Goal: Transaction & Acquisition: Book appointment/travel/reservation

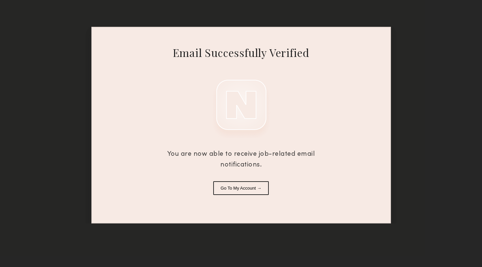
click at [235, 190] on button "Go To My Account →" at bounding box center [241, 188] width 56 height 14
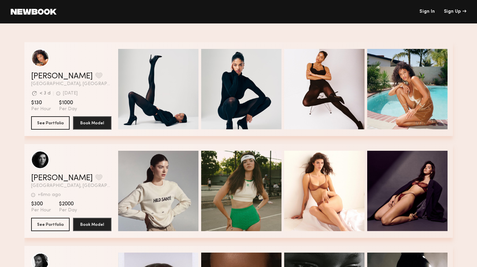
click at [421, 12] on link "Sign In" at bounding box center [426, 11] width 15 height 5
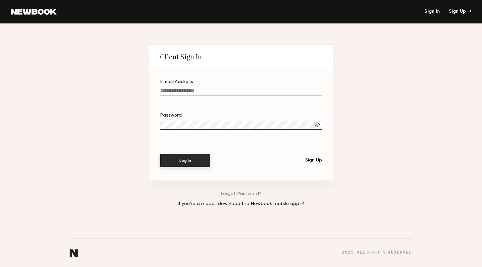
click at [199, 86] on label "E-mail Address" at bounding box center [241, 91] width 162 height 23
click at [199, 88] on input "E-mail Address" at bounding box center [241, 92] width 162 height 8
click at [191, 88] on input "E-mail Address" at bounding box center [241, 92] width 162 height 8
type input "**********"
click at [320, 123] on div at bounding box center [317, 124] width 7 height 7
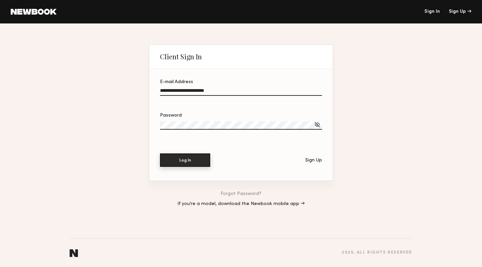
click at [198, 160] on button "Log In" at bounding box center [185, 159] width 50 height 13
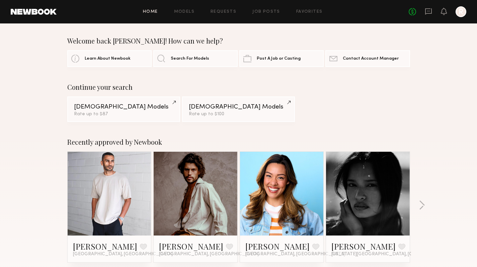
click at [147, 107] on div "Female Models" at bounding box center [123, 107] width 99 height 6
click at [192, 13] on link "Models" at bounding box center [184, 12] width 20 height 4
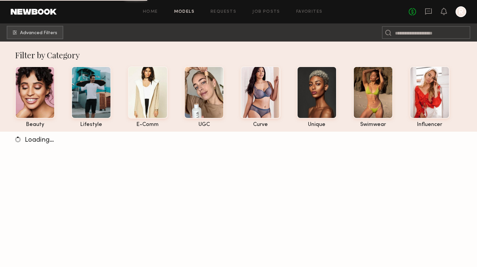
click at [266, 12] on link "Job Posts" at bounding box center [266, 12] width 28 height 4
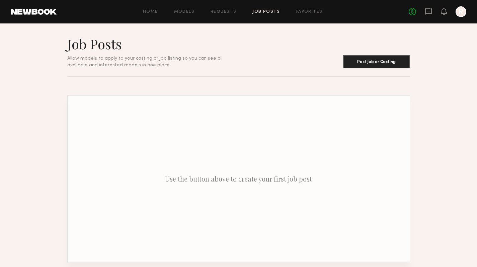
click at [188, 13] on link "Models" at bounding box center [184, 12] width 20 height 4
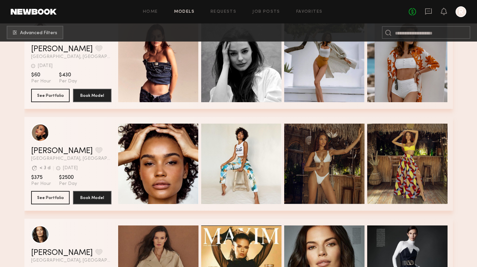
scroll to position [178, 0]
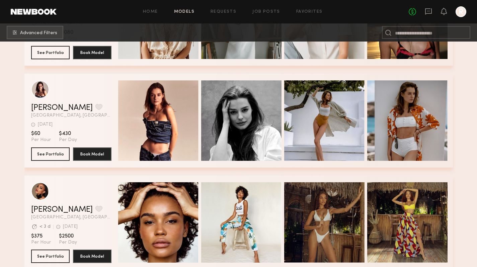
click at [156, 108] on div "Quick Preview" at bounding box center [158, 120] width 80 height 80
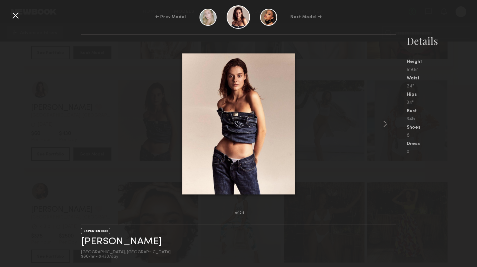
click at [384, 124] on common-icon at bounding box center [385, 123] width 11 height 11
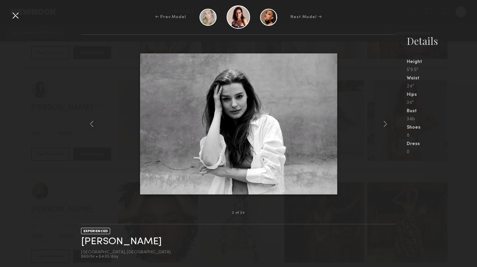
click at [385, 124] on common-icon at bounding box center [385, 123] width 11 height 11
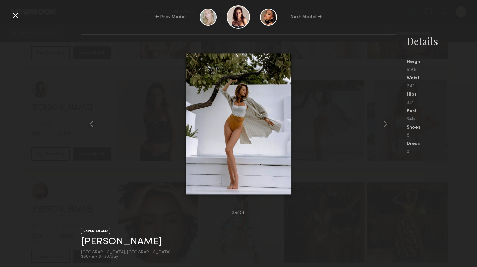
click at [245, 111] on img at bounding box center [239, 123] width 106 height 141
click at [385, 126] on common-icon at bounding box center [385, 123] width 11 height 11
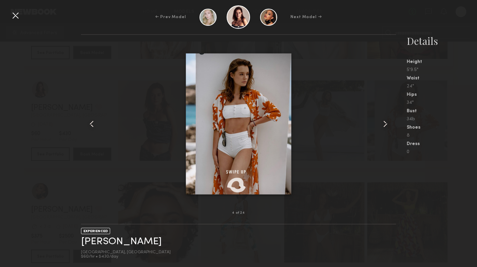
click at [385, 126] on common-icon at bounding box center [385, 123] width 11 height 11
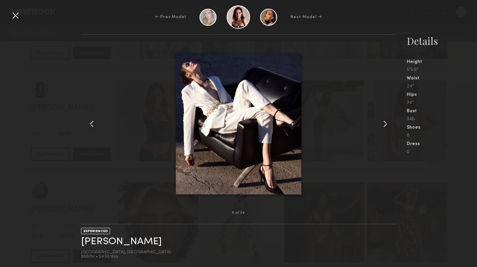
click at [385, 126] on common-icon at bounding box center [385, 123] width 11 height 11
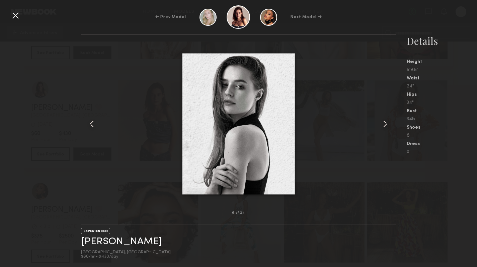
click at [385, 126] on common-icon at bounding box center [385, 123] width 11 height 11
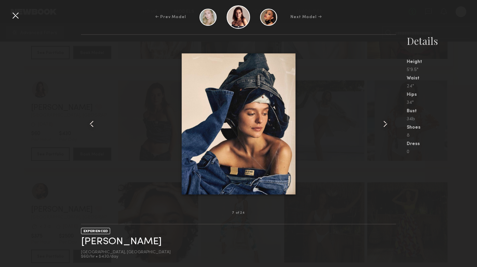
click at [385, 126] on common-icon at bounding box center [385, 123] width 11 height 11
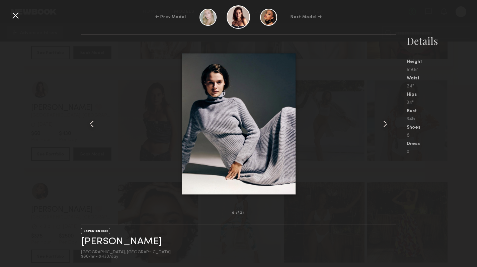
click at [385, 126] on common-icon at bounding box center [385, 123] width 11 height 11
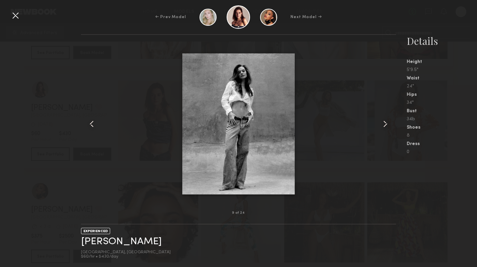
click at [385, 126] on common-icon at bounding box center [385, 123] width 11 height 11
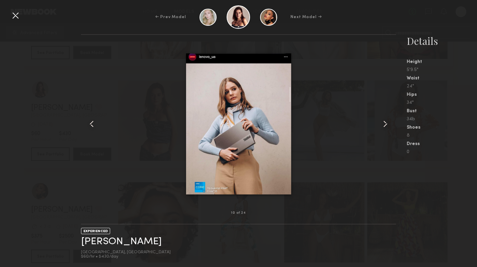
click at [385, 126] on common-icon at bounding box center [385, 123] width 11 height 11
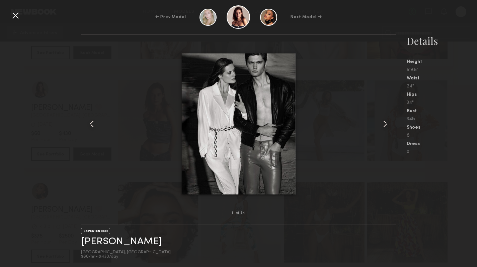
click at [385, 126] on common-icon at bounding box center [385, 123] width 11 height 11
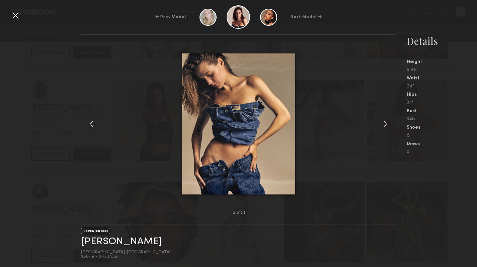
click at [385, 126] on common-icon at bounding box center [385, 123] width 11 height 11
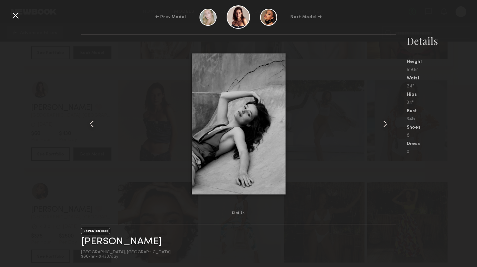
click at [385, 126] on common-icon at bounding box center [385, 123] width 11 height 11
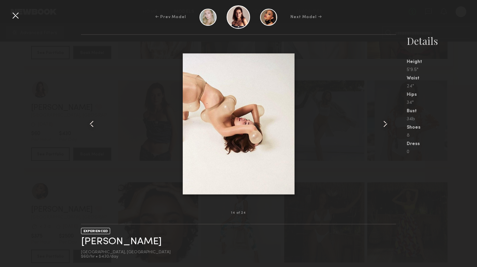
click at [385, 126] on common-icon at bounding box center [385, 123] width 11 height 11
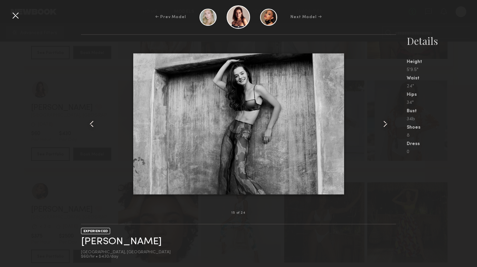
click at [385, 126] on common-icon at bounding box center [385, 123] width 11 height 11
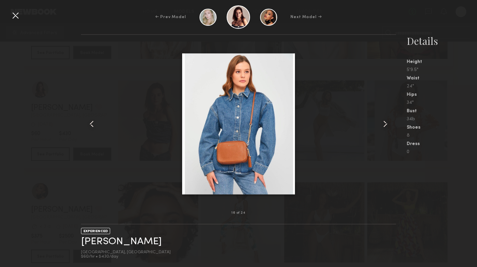
click at [385, 126] on common-icon at bounding box center [385, 123] width 11 height 11
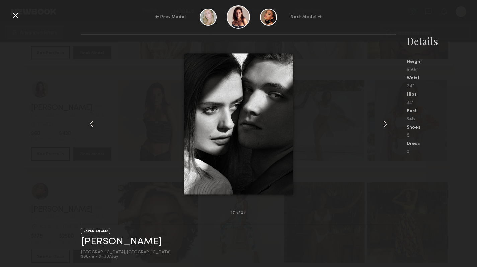
click at [385, 126] on common-icon at bounding box center [385, 123] width 11 height 11
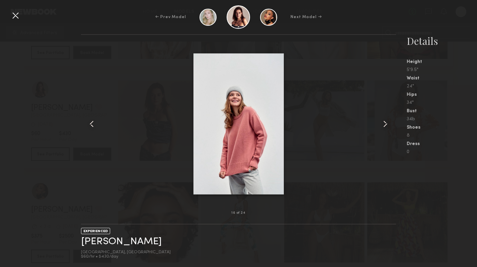
click at [385, 126] on common-icon at bounding box center [385, 123] width 11 height 11
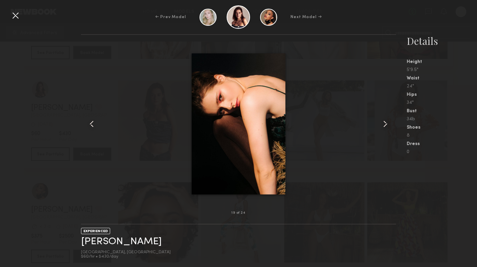
click at [385, 126] on common-icon at bounding box center [385, 123] width 11 height 11
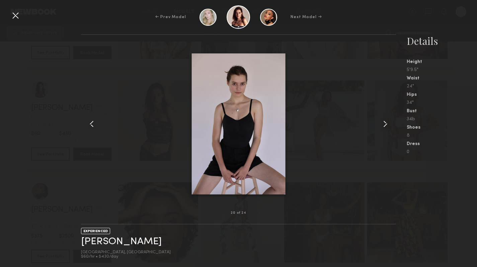
click at [12, 15] on div at bounding box center [15, 15] width 11 height 11
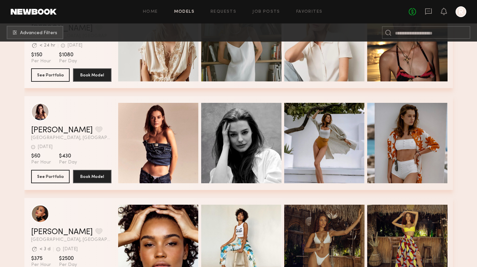
scroll to position [115, 0]
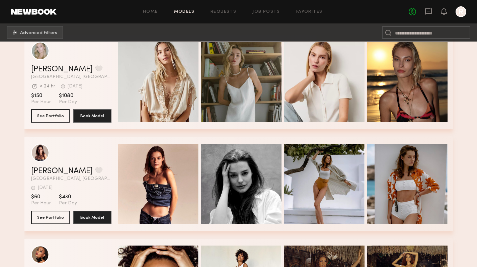
click at [243, 88] on div "Quick Preview" at bounding box center [241, 82] width 80 height 80
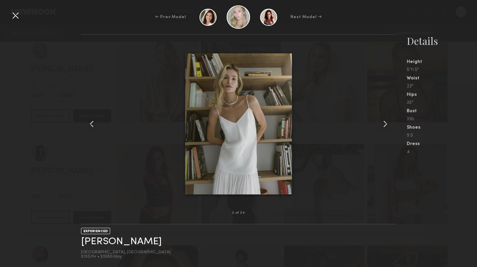
click at [384, 124] on common-icon at bounding box center [385, 123] width 11 height 11
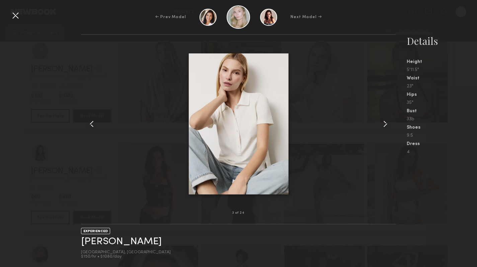
click at [384, 124] on common-icon at bounding box center [385, 123] width 11 height 11
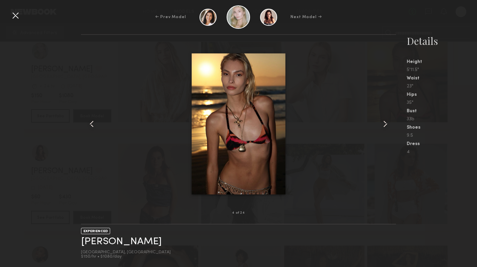
click at [384, 124] on common-icon at bounding box center [385, 123] width 11 height 11
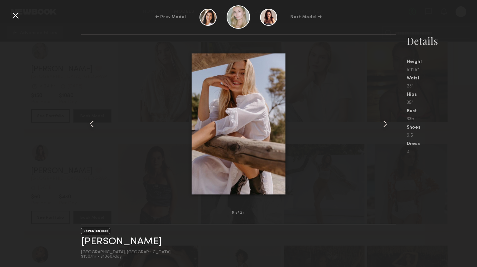
click at [14, 16] on div at bounding box center [15, 15] width 11 height 11
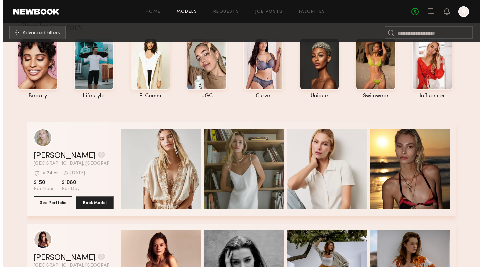
scroll to position [0, 0]
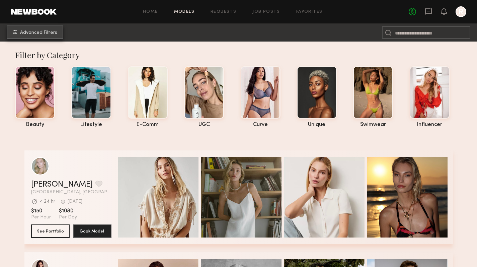
click at [42, 33] on span "Advanced Filters" at bounding box center [38, 32] width 37 height 5
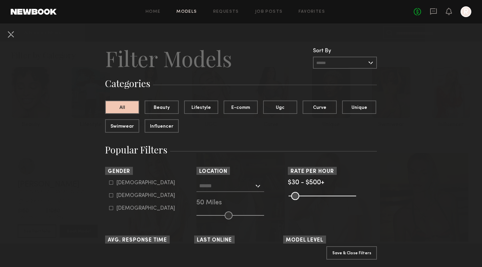
click at [110, 194] on icon at bounding box center [111, 195] width 4 height 4
type input "**"
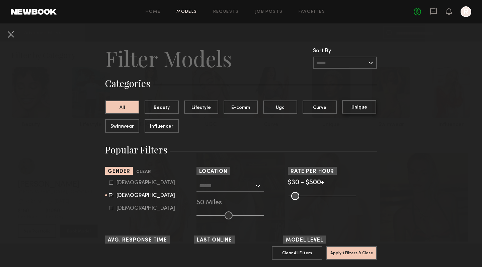
click at [360, 106] on button "Unique" at bounding box center [359, 106] width 34 height 13
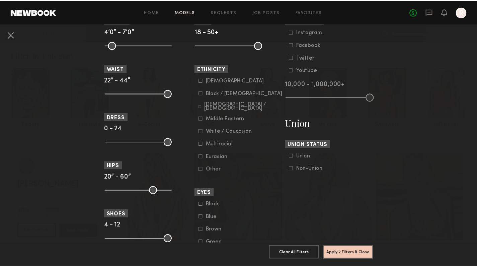
scroll to position [302, 0]
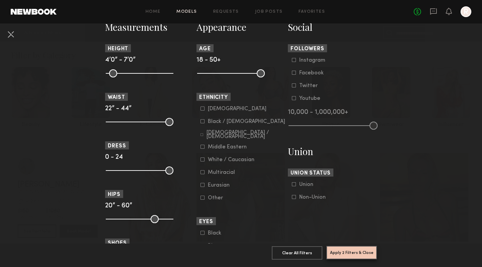
click at [351, 249] on button "Apply 2 Filters & Close" at bounding box center [351, 252] width 51 height 13
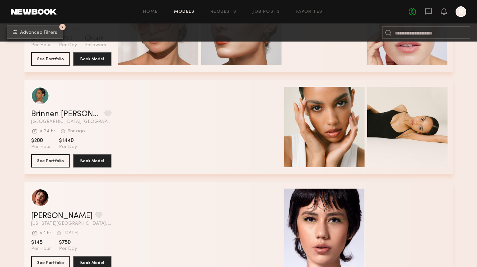
scroll to position [706, 0]
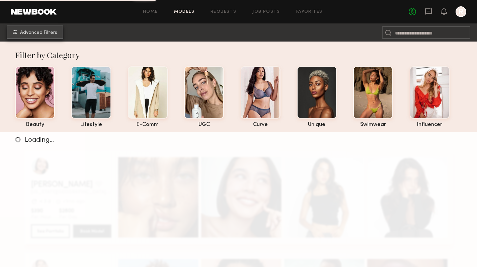
click at [28, 31] on span "Advanced Filters" at bounding box center [38, 32] width 37 height 5
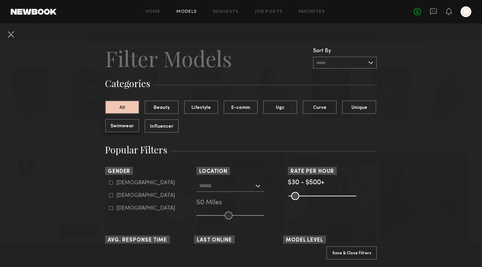
click at [130, 131] on button "Swimwear" at bounding box center [122, 125] width 34 height 13
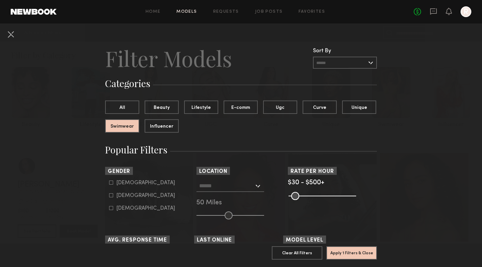
click at [109, 197] on icon at bounding box center [111, 195] width 4 height 4
type input "**"
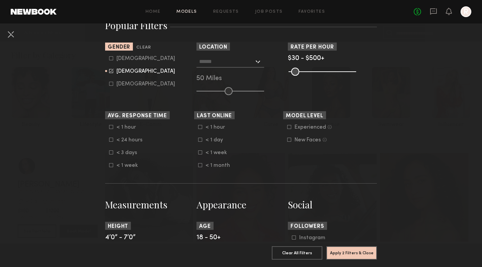
scroll to position [125, 0]
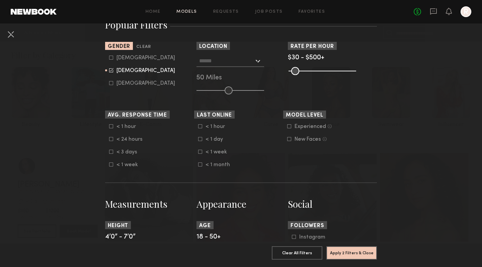
click at [214, 59] on input "text" at bounding box center [226, 60] width 55 height 11
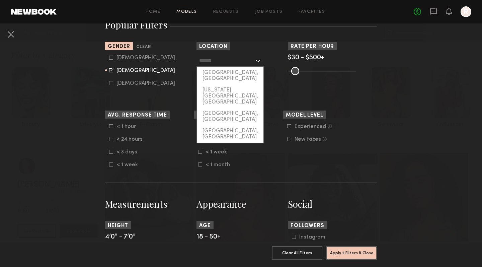
click at [217, 71] on div "[GEOGRAPHIC_DATA], [GEOGRAPHIC_DATA]" at bounding box center [230, 75] width 66 height 17
type input "**********"
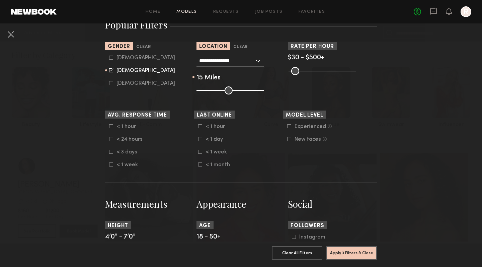
drag, startPoint x: 227, startPoint y: 89, endPoint x: 204, endPoint y: 92, distance: 22.7
type input "**"
click at [204, 92] on input "range" at bounding box center [230, 90] width 68 height 8
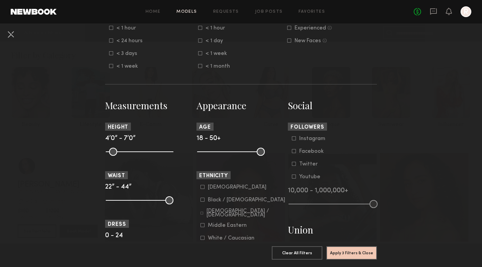
scroll to position [225, 0]
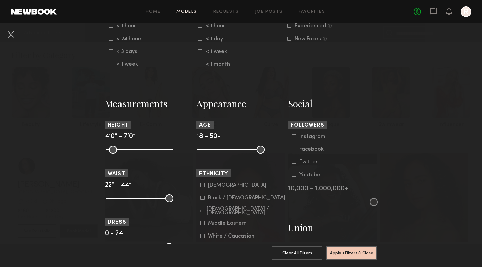
click at [223, 150] on common-range-minmax at bounding box center [230, 149] width 68 height 8
drag, startPoint x: 198, startPoint y: 150, endPoint x: 226, endPoint y: 152, distance: 27.5
click at [226, 151] on input "range" at bounding box center [231, 150] width 68 height 8
drag, startPoint x: 229, startPoint y: 150, endPoint x: 233, endPoint y: 150, distance: 4.0
type input "**"
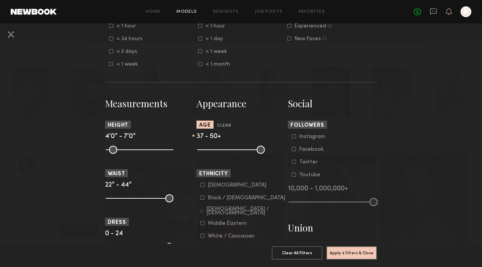
click at [233, 150] on input "range" at bounding box center [231, 150] width 68 height 8
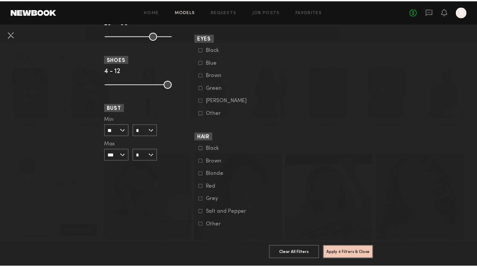
scroll to position [500, 0]
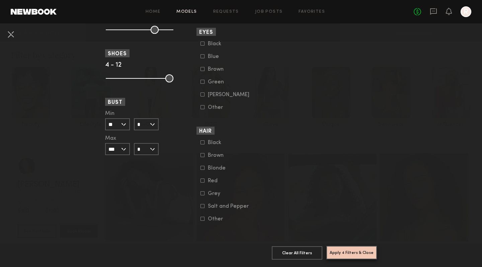
click at [363, 249] on button "Apply 4 Filters & Close" at bounding box center [351, 252] width 51 height 13
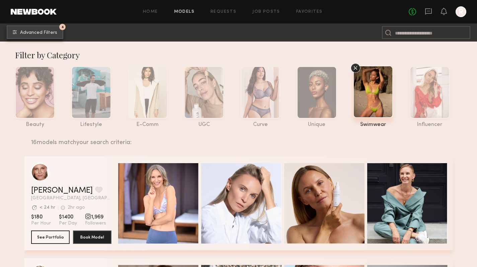
click at [54, 32] on span "Advanced Filters" at bounding box center [38, 32] width 37 height 5
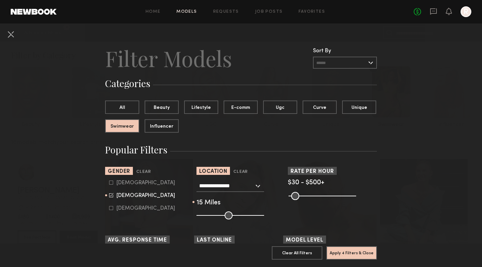
type input "**"
click at [230, 214] on input "range" at bounding box center [230, 215] width 68 height 8
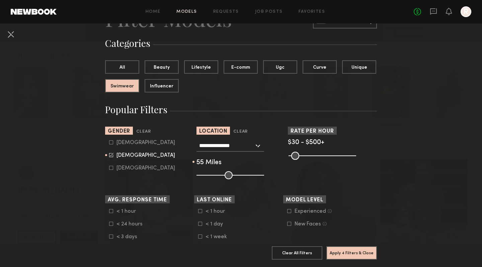
scroll to position [37, 0]
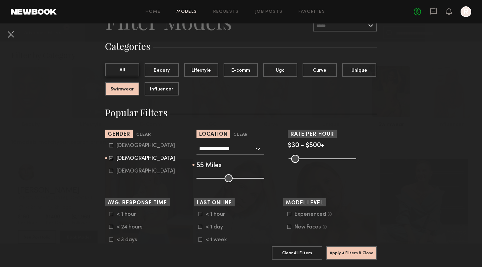
click at [115, 64] on button "All" at bounding box center [122, 69] width 34 height 13
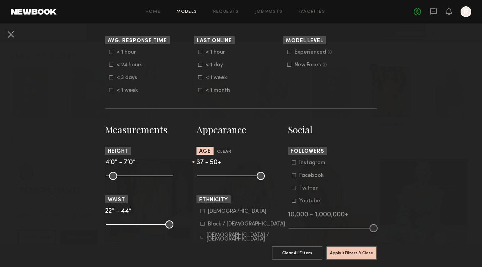
scroll to position [199, 0]
drag, startPoint x: 235, startPoint y: 174, endPoint x: 241, endPoint y: 177, distance: 6.9
type input "**"
click at [241, 177] on input "range" at bounding box center [231, 175] width 68 height 8
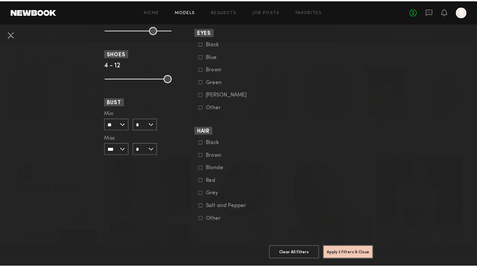
scroll to position [500, 0]
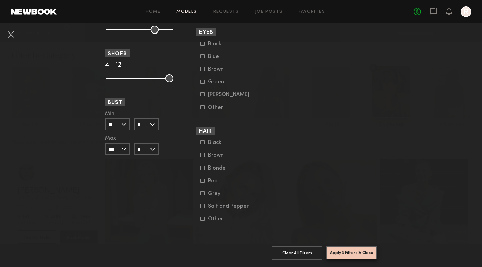
click at [353, 252] on button "Apply 3 Filters & Close" at bounding box center [351, 252] width 51 height 13
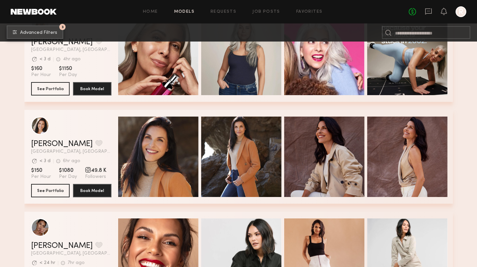
scroll to position [284, 0]
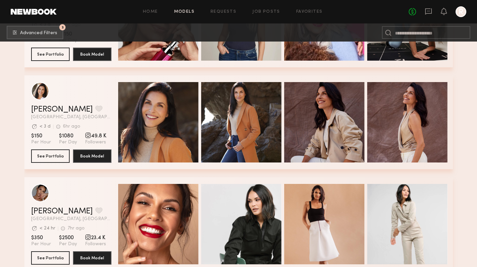
click at [163, 143] on div "Quick Preview" at bounding box center [158, 122] width 80 height 80
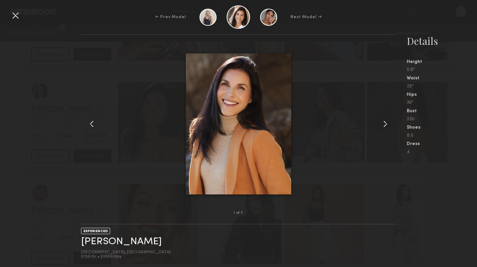
click at [385, 125] on common-icon at bounding box center [385, 123] width 11 height 11
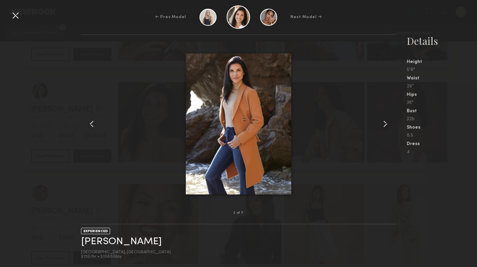
click at [385, 125] on common-icon at bounding box center [385, 123] width 11 height 11
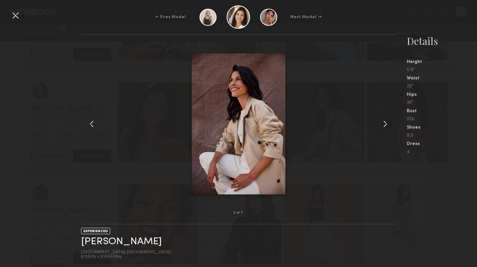
click at [385, 125] on common-icon at bounding box center [385, 123] width 11 height 11
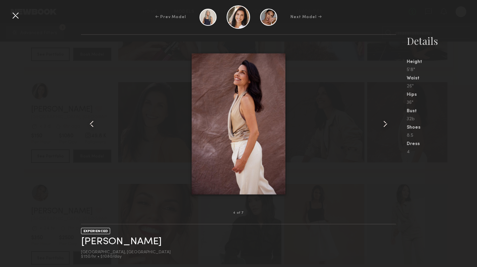
click at [385, 125] on common-icon at bounding box center [385, 123] width 11 height 11
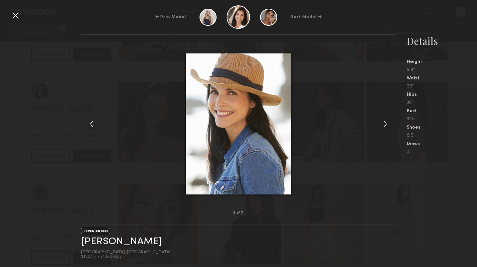
click at [385, 125] on common-icon at bounding box center [385, 123] width 11 height 11
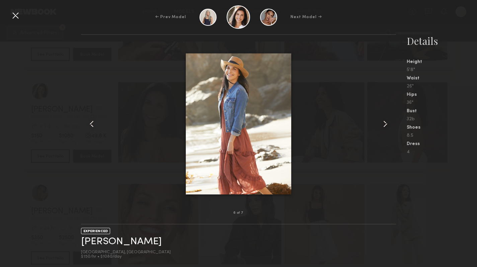
click at [385, 125] on common-icon at bounding box center [385, 123] width 11 height 11
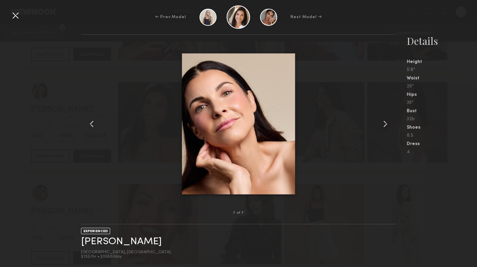
click at [385, 125] on common-icon at bounding box center [385, 123] width 11 height 11
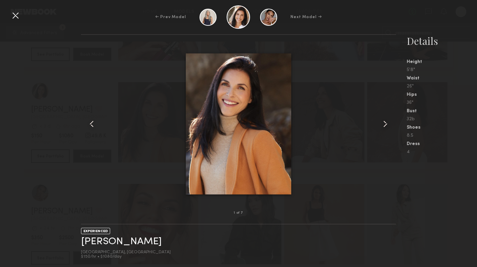
click at [385, 124] on common-icon at bounding box center [385, 123] width 11 height 11
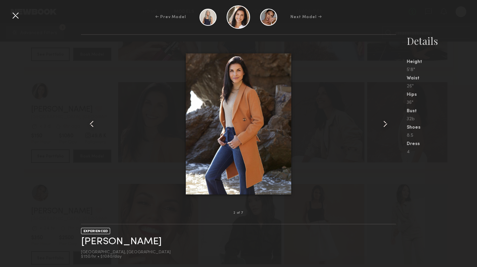
click at [18, 12] on div at bounding box center [15, 15] width 11 height 11
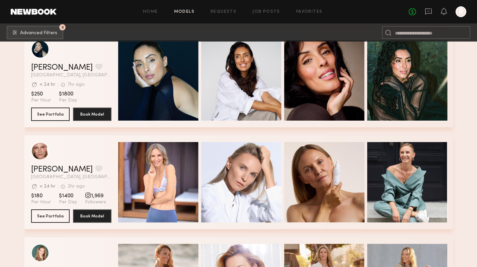
scroll to position [540, 0]
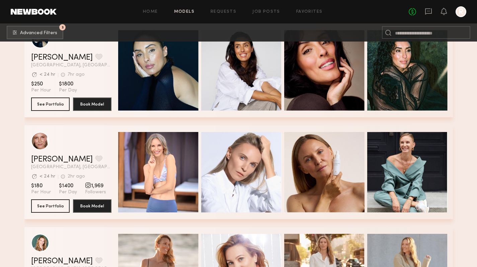
click at [152, 144] on div "Quick Preview" at bounding box center [158, 172] width 80 height 80
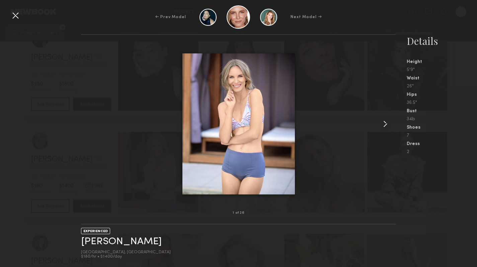
click at [384, 124] on common-icon at bounding box center [385, 123] width 11 height 11
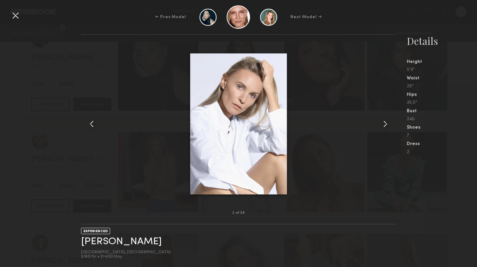
click at [384, 124] on common-icon at bounding box center [385, 123] width 11 height 11
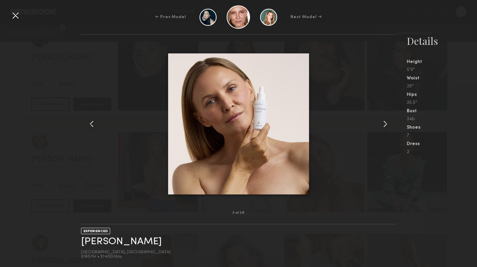
click at [384, 124] on common-icon at bounding box center [385, 123] width 11 height 11
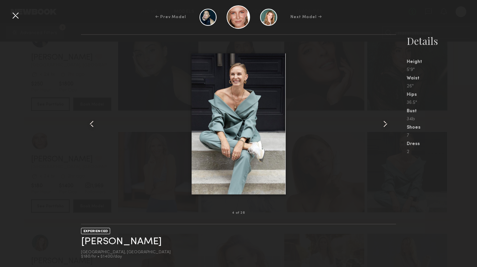
click at [384, 124] on common-icon at bounding box center [385, 123] width 11 height 11
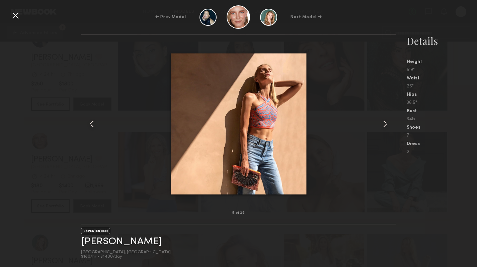
click at [384, 124] on common-icon at bounding box center [385, 123] width 11 height 11
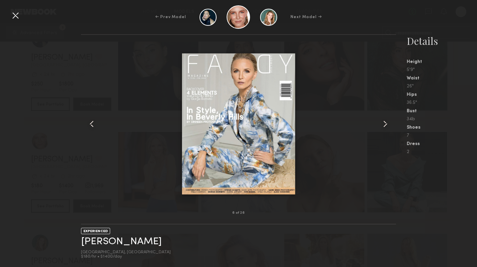
click at [10, 11] on div at bounding box center [15, 15] width 11 height 11
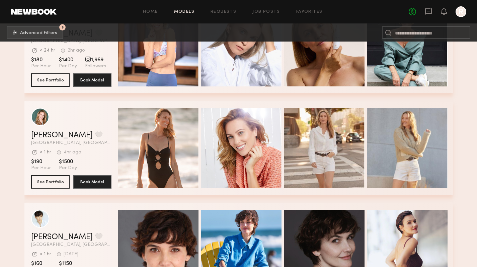
scroll to position [667, 0]
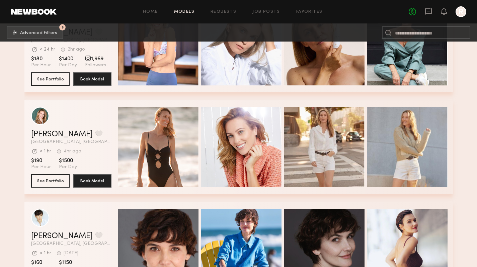
click at [159, 133] on div "Quick Preview" at bounding box center [158, 147] width 80 height 80
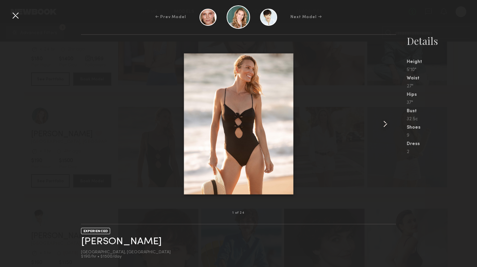
click at [384, 124] on common-icon at bounding box center [385, 123] width 11 height 11
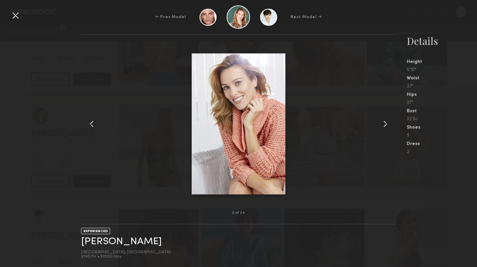
click at [384, 124] on common-icon at bounding box center [385, 123] width 11 height 11
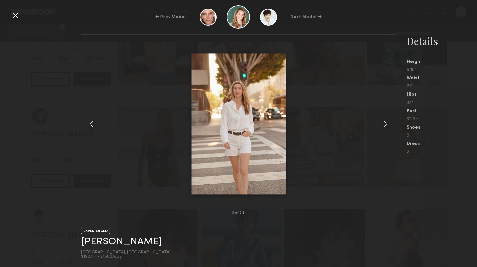
click at [384, 124] on common-icon at bounding box center [385, 123] width 11 height 11
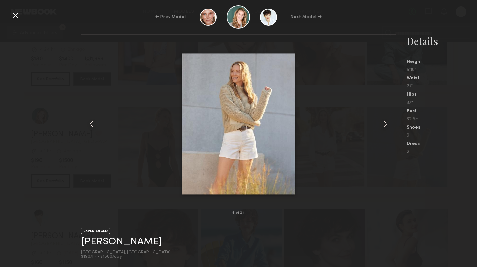
click at [384, 124] on common-icon at bounding box center [385, 123] width 11 height 11
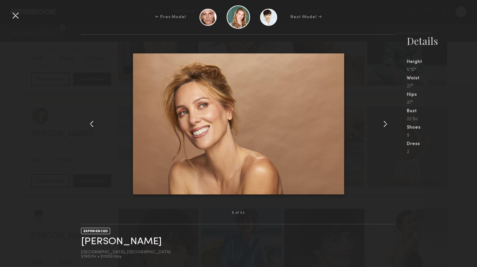
click at [384, 124] on common-icon at bounding box center [385, 123] width 11 height 11
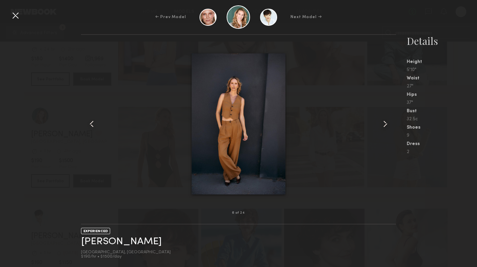
click at [14, 17] on div at bounding box center [15, 15] width 11 height 11
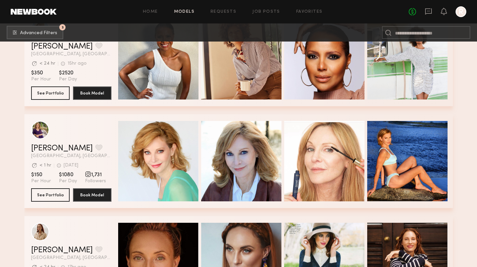
scroll to position [1461, 0]
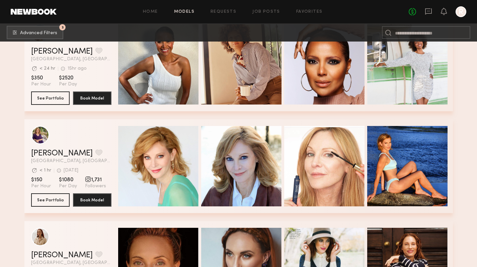
click at [147, 187] on div "Quick Preview" at bounding box center [158, 166] width 80 height 80
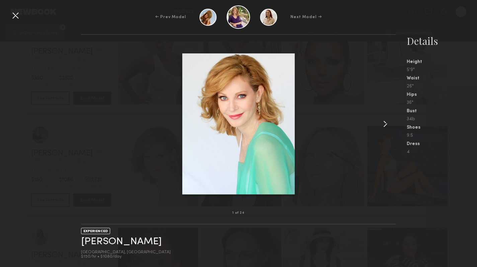
click at [388, 124] on common-icon at bounding box center [385, 123] width 11 height 11
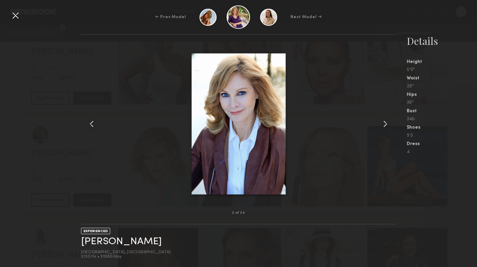
click at [388, 124] on common-icon at bounding box center [385, 123] width 11 height 11
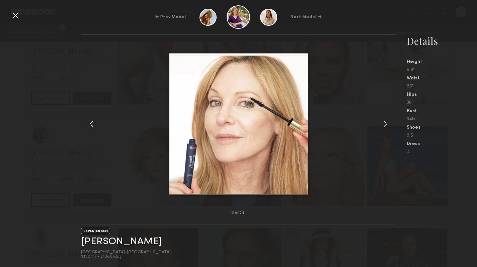
click at [388, 124] on common-icon at bounding box center [385, 123] width 11 height 11
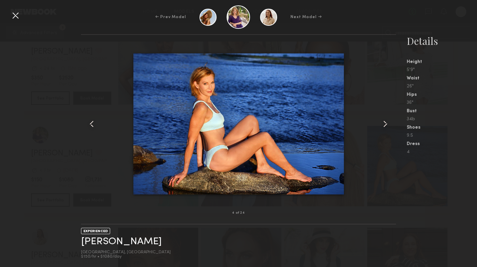
click at [388, 124] on common-icon at bounding box center [385, 123] width 11 height 11
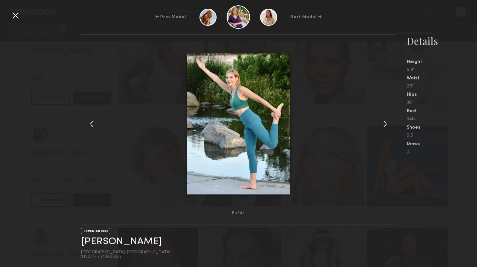
click at [15, 13] on div at bounding box center [15, 15] width 11 height 11
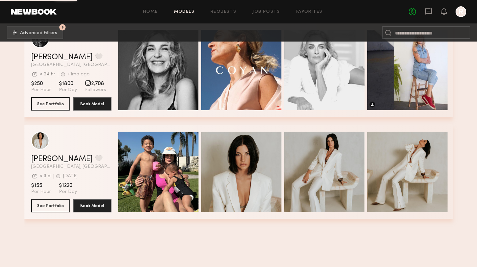
scroll to position [1818, 0]
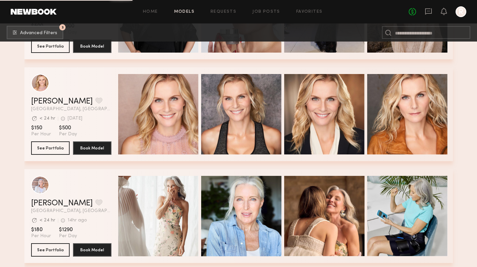
click at [153, 128] on div "Quick Preview" at bounding box center [158, 114] width 80 height 80
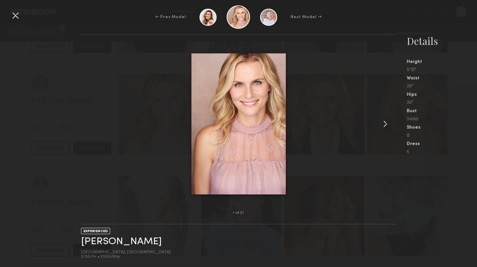
click at [384, 123] on common-icon at bounding box center [385, 123] width 11 height 11
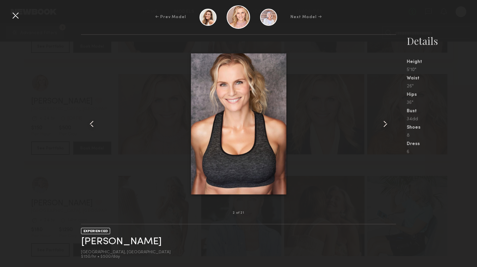
click at [384, 123] on common-icon at bounding box center [385, 123] width 11 height 11
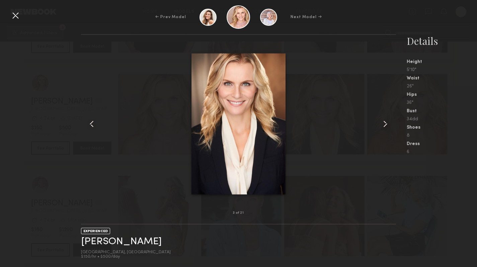
click at [384, 123] on common-icon at bounding box center [385, 123] width 11 height 11
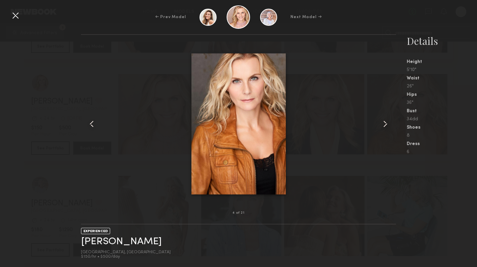
click at [384, 123] on common-icon at bounding box center [385, 123] width 11 height 11
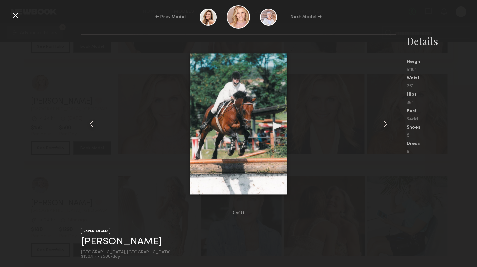
click at [384, 123] on common-icon at bounding box center [385, 123] width 11 height 11
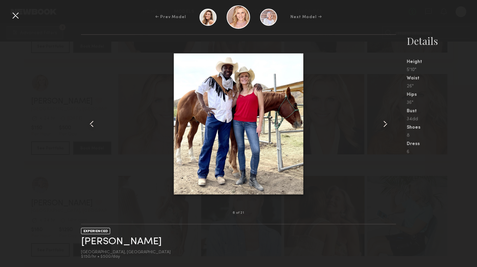
click at [384, 123] on common-icon at bounding box center [385, 123] width 11 height 11
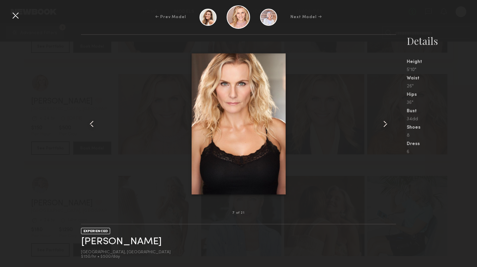
click at [14, 17] on div at bounding box center [15, 15] width 11 height 11
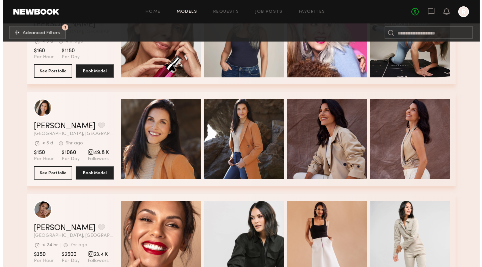
scroll to position [0, 0]
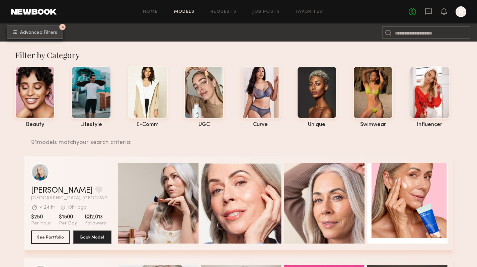
click at [33, 34] on span "Advanced Filters" at bounding box center [38, 32] width 37 height 5
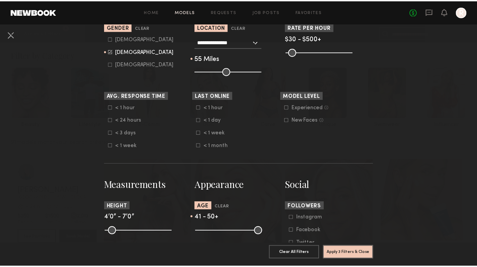
scroll to position [145, 0]
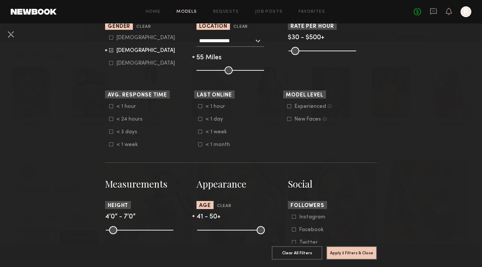
click at [198, 132] on icon at bounding box center [200, 132] width 4 height 4
click at [248, 230] on common-range-minmax at bounding box center [230, 229] width 68 height 8
type input "**"
click at [247, 231] on input "range" at bounding box center [231, 230] width 68 height 8
click at [360, 249] on button "Apply 4 Filters & Close" at bounding box center [351, 252] width 51 height 13
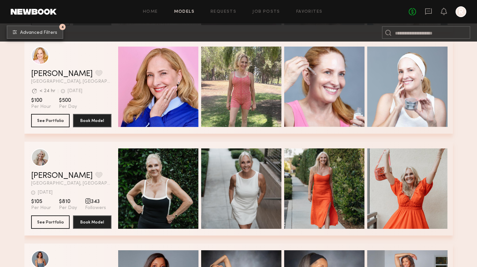
scroll to position [1058, 0]
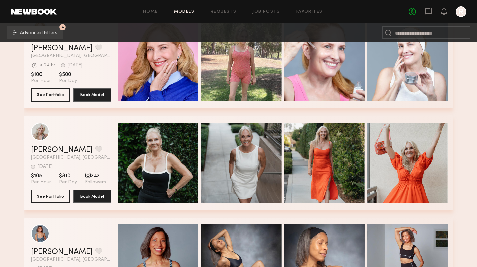
click at [137, 136] on div "Quick Preview" at bounding box center [158, 162] width 80 height 80
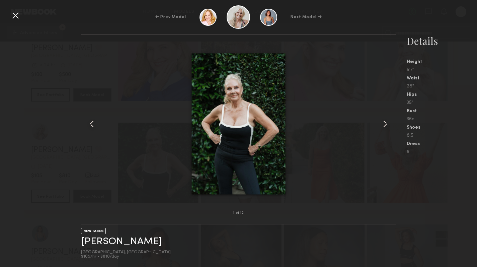
click at [387, 125] on common-icon at bounding box center [385, 123] width 11 height 11
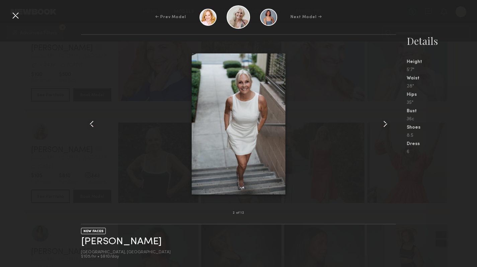
click at [387, 125] on common-icon at bounding box center [385, 123] width 11 height 11
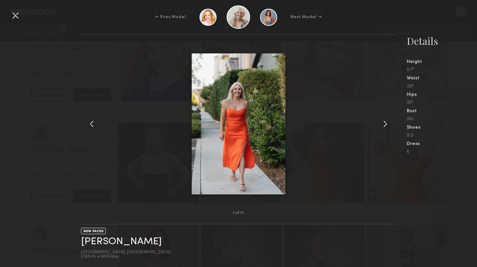
click at [387, 125] on common-icon at bounding box center [385, 123] width 11 height 11
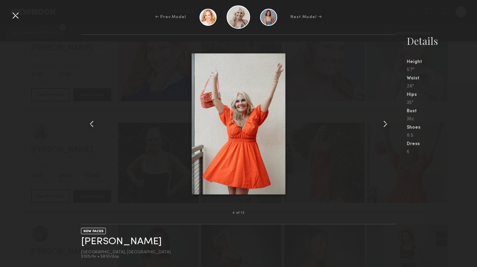
click at [387, 125] on common-icon at bounding box center [385, 123] width 11 height 11
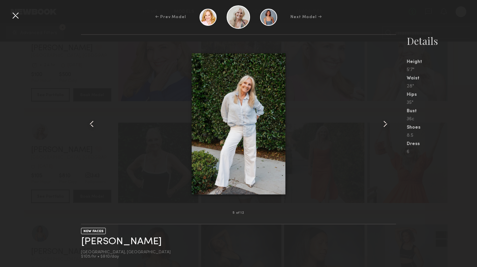
click at [15, 16] on div at bounding box center [15, 15] width 11 height 11
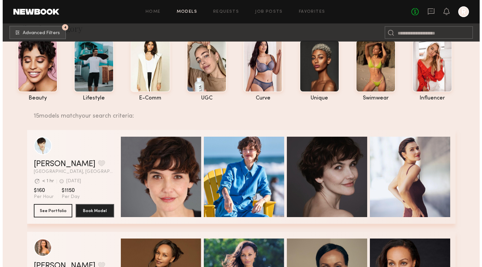
scroll to position [0, 0]
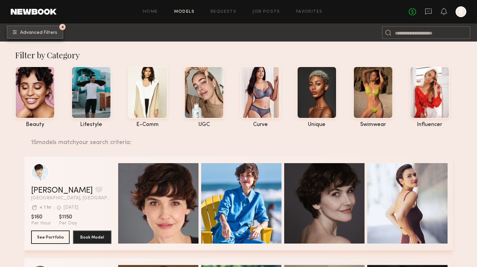
click at [57, 30] on span "Advanced Filters" at bounding box center [38, 32] width 37 height 5
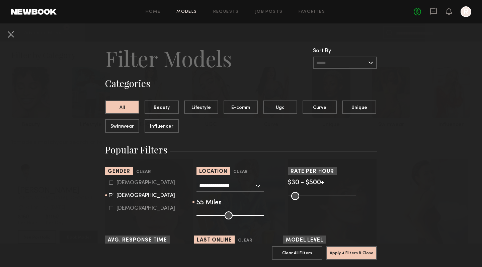
click at [249, 215] on input "range" at bounding box center [230, 215] width 68 height 8
drag, startPoint x: 242, startPoint y: 215, endPoint x: 250, endPoint y: 214, distance: 8.4
click at [250, 214] on input "range" at bounding box center [230, 215] width 68 height 8
drag, startPoint x: 288, startPoint y: 215, endPoint x: 348, endPoint y: 201, distance: 62.1
type input "***"
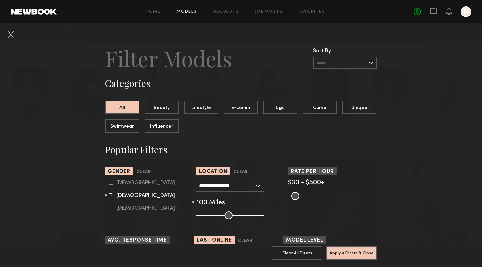
click at [264, 214] on input "range" at bounding box center [230, 215] width 68 height 8
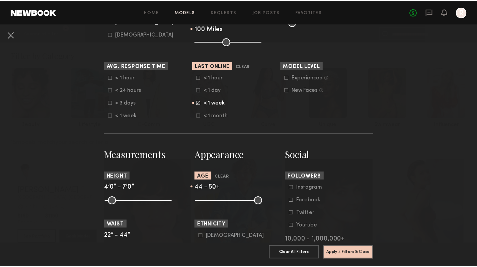
scroll to position [174, 0]
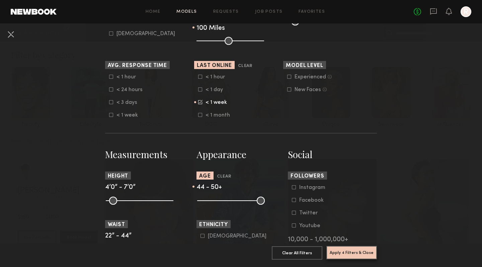
click at [355, 249] on button "Apply 4 Filters & Close" at bounding box center [351, 252] width 51 height 13
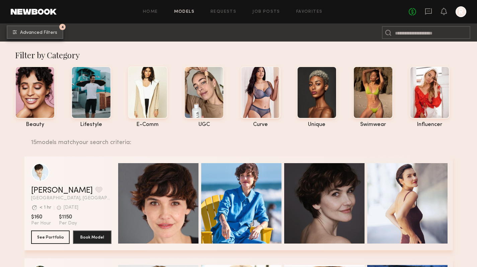
click at [48, 38] on button "4 Advanced Filters" at bounding box center [35, 31] width 57 height 13
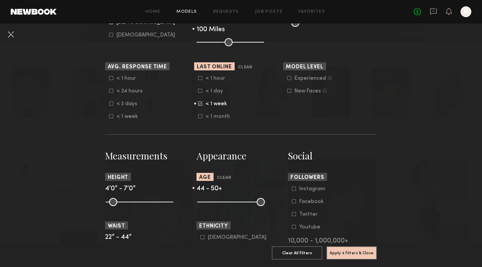
scroll to position [178, 0]
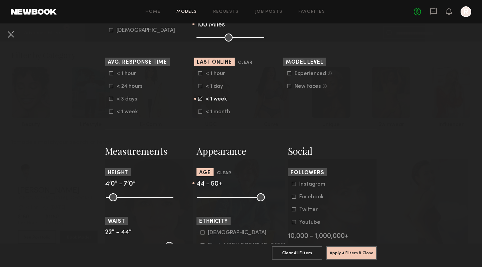
click at [207, 197] on common-range-minmax at bounding box center [230, 196] width 68 height 8
click at [217, 197] on common-range-minmax at bounding box center [230, 196] width 68 height 8
drag, startPoint x: 248, startPoint y: 197, endPoint x: 230, endPoint y: 197, distance: 18.7
type input "**"
click at [230, 197] on input "range" at bounding box center [231, 197] width 68 height 8
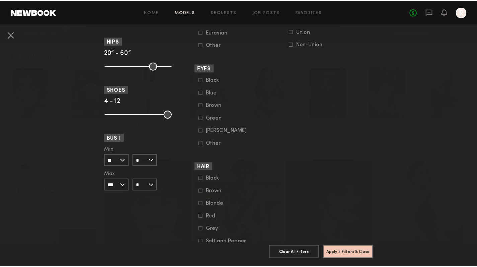
scroll to position [467, 0]
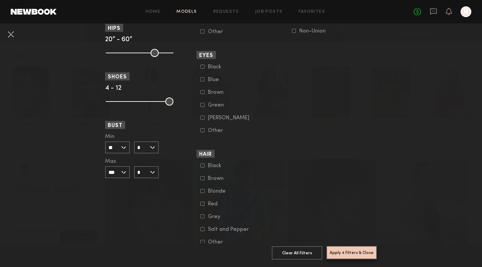
click at [352, 248] on button "Apply 4 Filters & Close" at bounding box center [351, 252] width 51 height 13
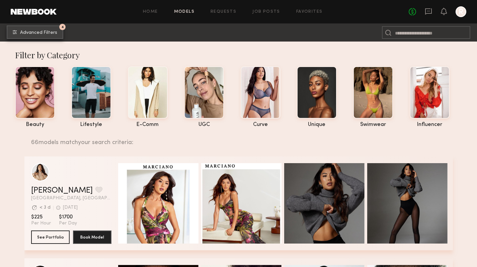
click at [32, 36] on button "4 Advanced Filters" at bounding box center [35, 31] width 57 height 13
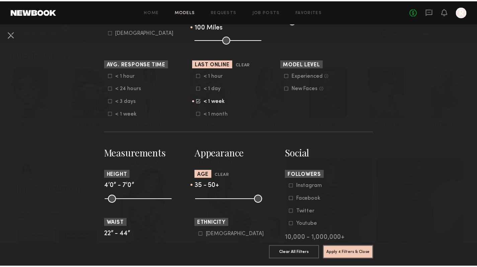
scroll to position [188, 0]
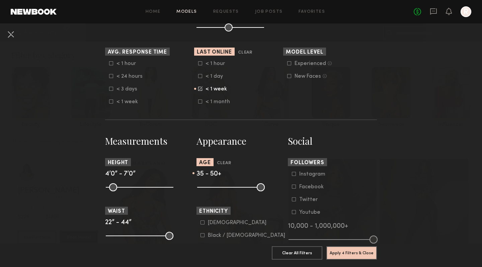
click at [196, 187] on common-range-minmax at bounding box center [230, 186] width 68 height 8
drag, startPoint x: 229, startPoint y: 190, endPoint x: 164, endPoint y: 190, distance: 64.9
type input "**"
click at [197, 190] on input "range" at bounding box center [231, 187] width 68 height 8
drag, startPoint x: 256, startPoint y: 188, endPoint x: 213, endPoint y: 193, distance: 43.5
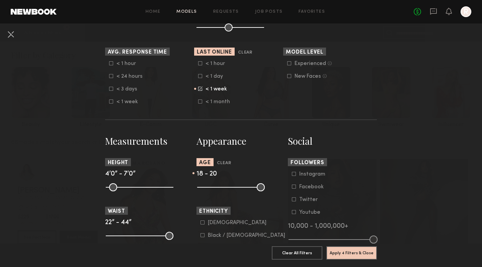
type input "**"
click at [202, 189] on input "range" at bounding box center [231, 187] width 68 height 8
click at [340, 247] on button "Apply 4 Filters & Close" at bounding box center [351, 252] width 51 height 13
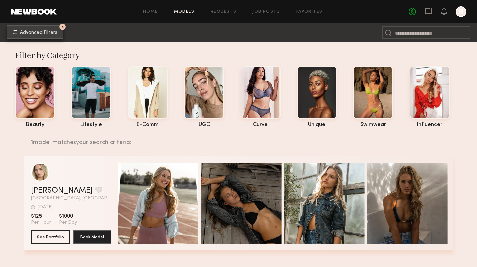
click at [49, 38] on button "4 Advanced Filters" at bounding box center [35, 31] width 57 height 13
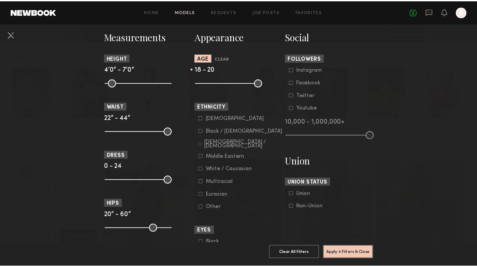
scroll to position [291, 0]
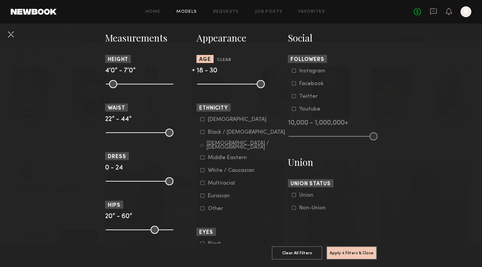
drag, startPoint x: 204, startPoint y: 85, endPoint x: 222, endPoint y: 86, distance: 17.8
type input "**"
click at [222, 86] on input "range" at bounding box center [231, 84] width 68 height 8
click at [349, 247] on button "Apply 4 Filters & Close" at bounding box center [351, 252] width 51 height 13
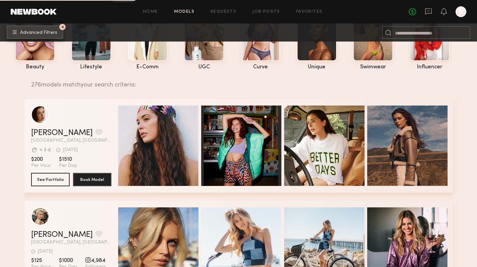
scroll to position [25, 0]
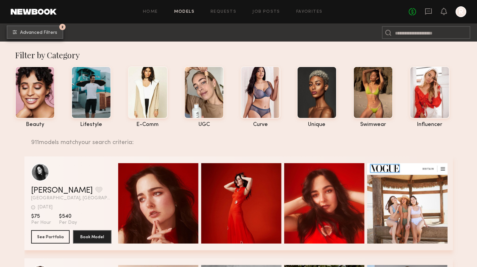
click at [42, 33] on span "Advanced Filters" at bounding box center [38, 32] width 37 height 5
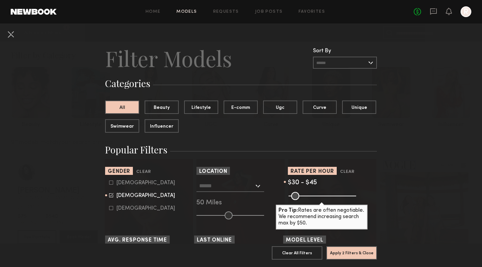
drag, startPoint x: 297, startPoint y: 196, endPoint x: 292, endPoint y: 197, distance: 5.1
type input "**"
click at [292, 197] on input "range" at bounding box center [322, 196] width 68 height 8
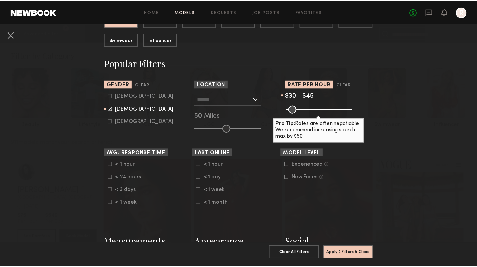
scroll to position [89, 0]
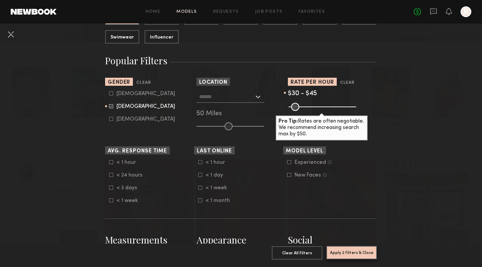
click at [347, 249] on button "Apply 2 Filters & Close" at bounding box center [351, 252] width 51 height 13
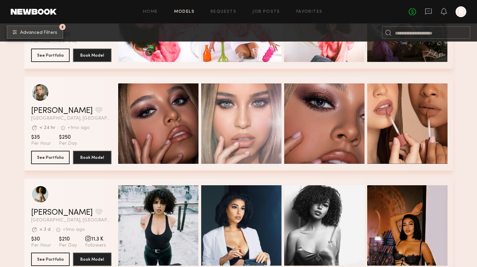
scroll to position [412, 0]
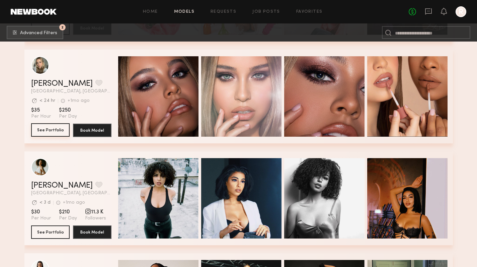
click at [36, 132] on button "See Portfolio" at bounding box center [50, 129] width 38 height 13
click at [141, 188] on div "Quick Preview" at bounding box center [158, 198] width 80 height 80
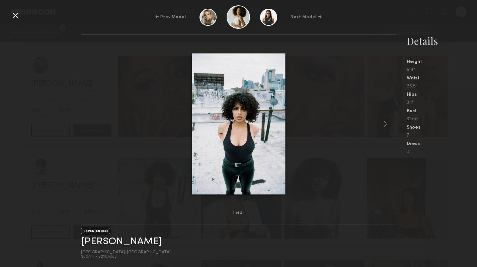
click at [383, 124] on common-icon at bounding box center [385, 123] width 11 height 11
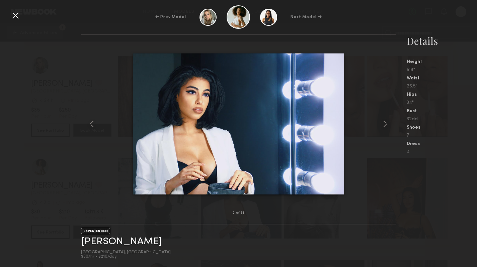
click at [383, 124] on common-icon at bounding box center [385, 123] width 11 height 11
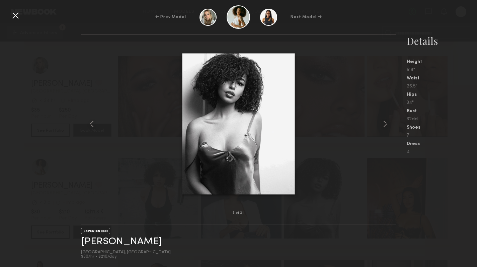
click at [383, 124] on common-icon at bounding box center [385, 123] width 11 height 11
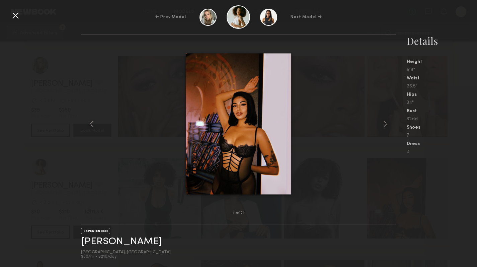
click at [383, 124] on common-icon at bounding box center [385, 123] width 11 height 11
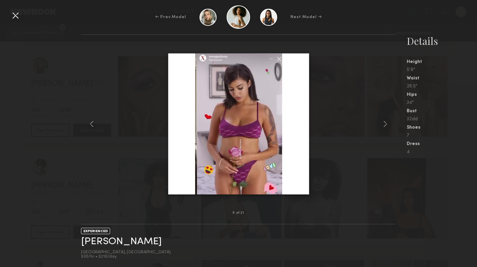
click at [383, 124] on common-icon at bounding box center [385, 123] width 11 height 11
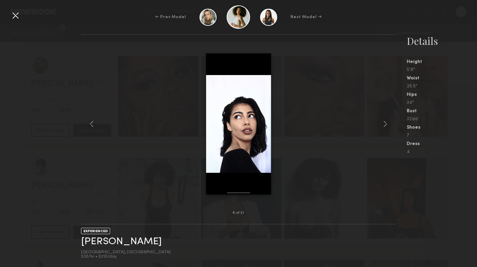
click at [383, 124] on common-icon at bounding box center [385, 123] width 11 height 11
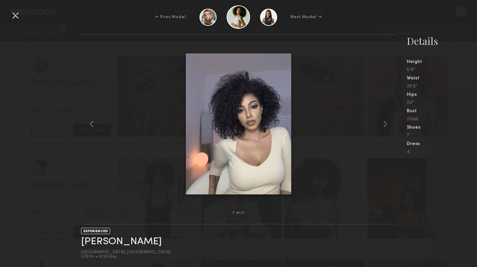
click at [13, 17] on div at bounding box center [15, 15] width 11 height 11
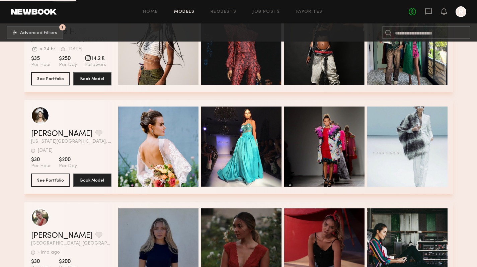
scroll to position [665, 0]
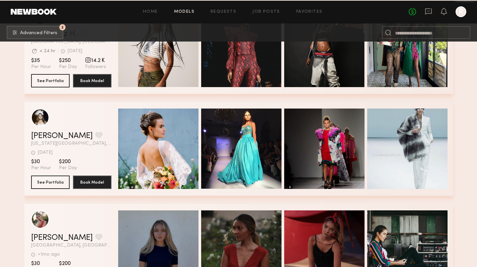
click at [160, 234] on div "Quick Preview" at bounding box center [158, 250] width 80 height 80
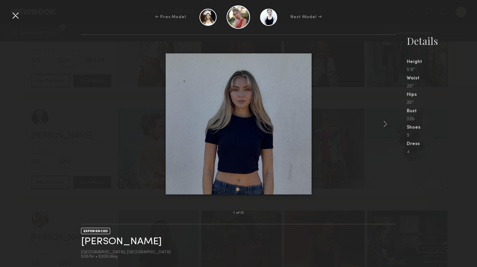
click at [382, 124] on common-icon at bounding box center [385, 123] width 11 height 11
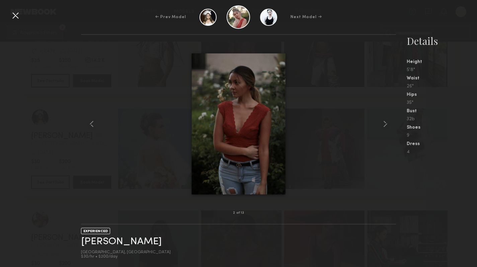
click at [382, 124] on common-icon at bounding box center [385, 123] width 11 height 11
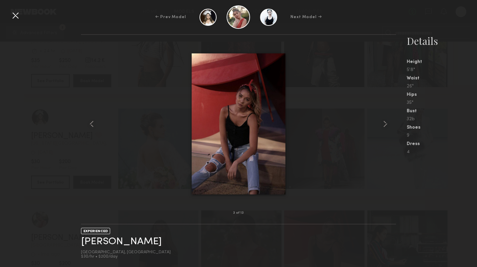
click at [382, 124] on common-icon at bounding box center [385, 123] width 11 height 11
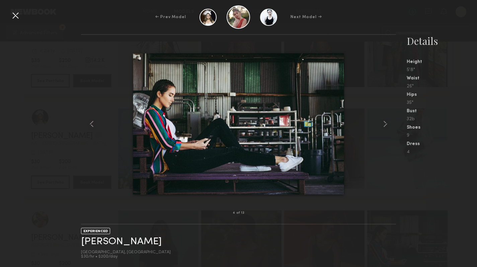
click at [17, 16] on div at bounding box center [15, 15] width 11 height 11
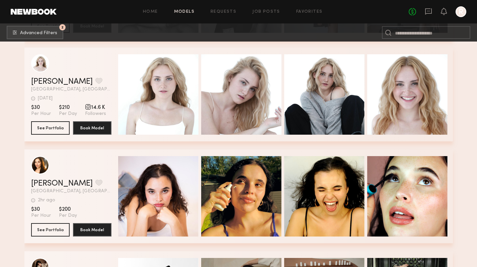
scroll to position [1331, 0]
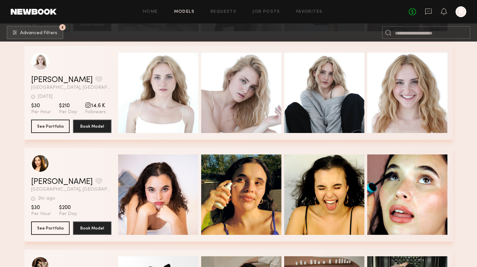
click at [149, 80] on div "Quick Preview" at bounding box center [158, 93] width 80 height 80
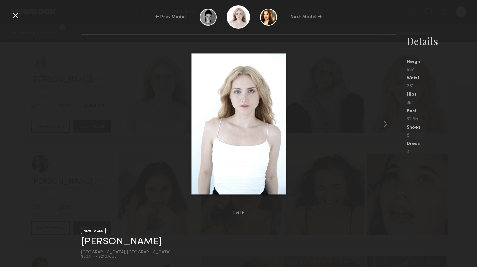
click at [385, 120] on common-icon at bounding box center [385, 123] width 11 height 11
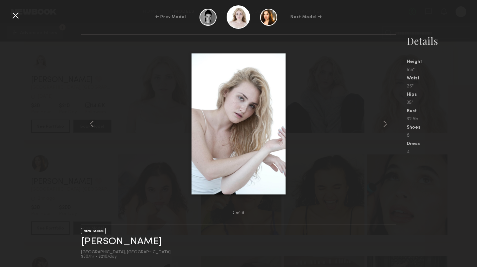
click at [385, 120] on common-icon at bounding box center [385, 123] width 11 height 11
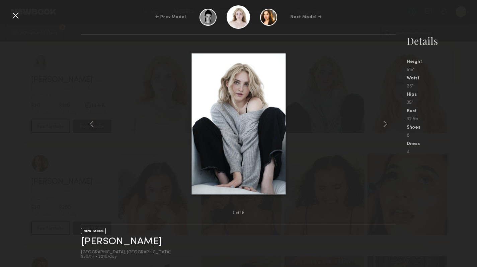
click at [385, 120] on common-icon at bounding box center [385, 123] width 11 height 11
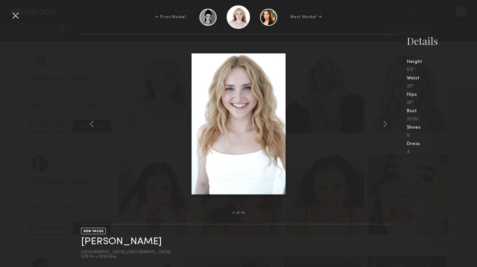
click at [384, 120] on common-icon at bounding box center [385, 123] width 11 height 11
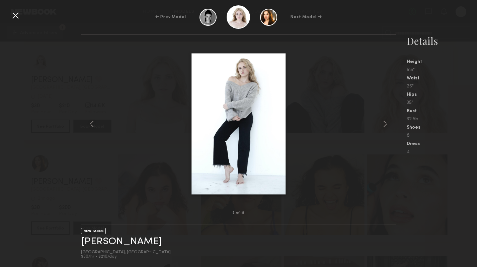
click at [384, 120] on common-icon at bounding box center [385, 123] width 11 height 11
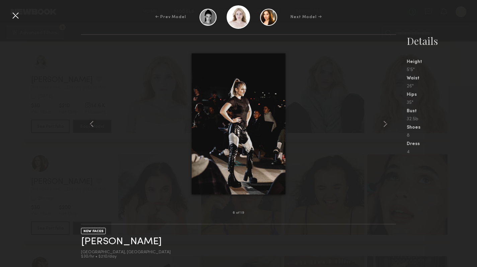
click at [384, 120] on common-icon at bounding box center [385, 123] width 11 height 11
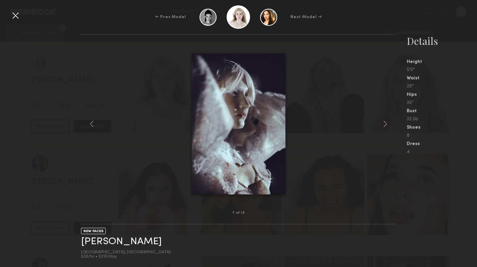
click at [384, 120] on common-icon at bounding box center [385, 123] width 11 height 11
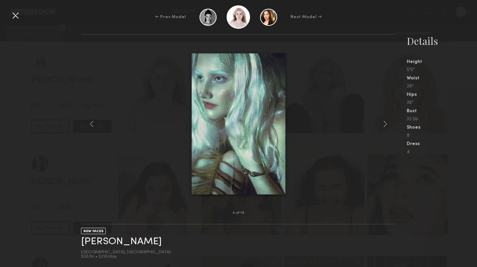
click at [384, 120] on common-icon at bounding box center [385, 123] width 11 height 11
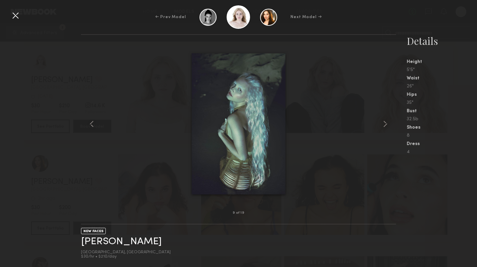
click at [384, 120] on common-icon at bounding box center [385, 123] width 11 height 11
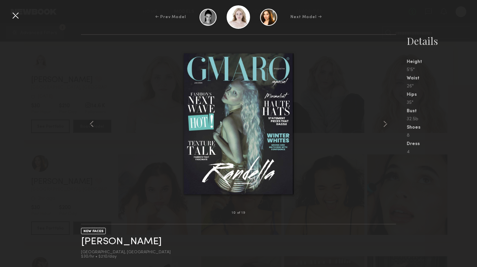
click at [384, 120] on common-icon at bounding box center [385, 123] width 11 height 11
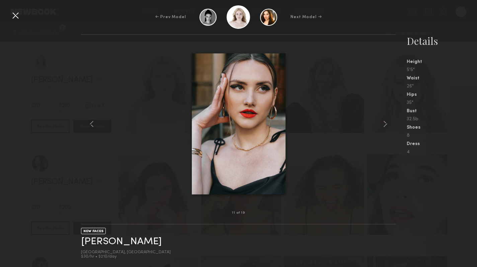
click at [384, 120] on common-icon at bounding box center [385, 123] width 11 height 11
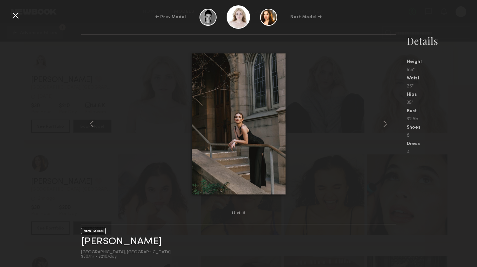
click at [384, 126] on common-icon at bounding box center [385, 123] width 11 height 11
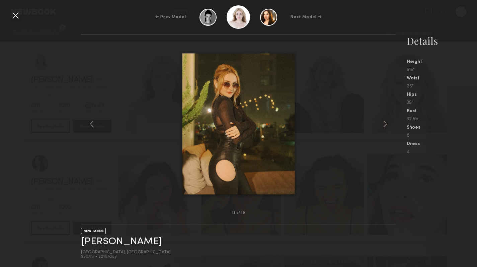
click at [384, 126] on common-icon at bounding box center [385, 123] width 11 height 11
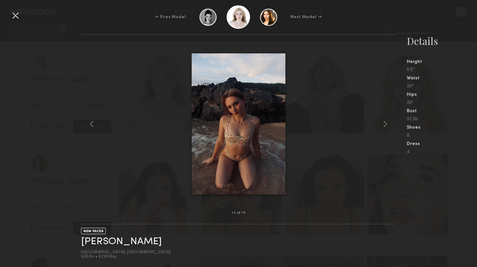
click at [384, 126] on common-icon at bounding box center [385, 123] width 11 height 11
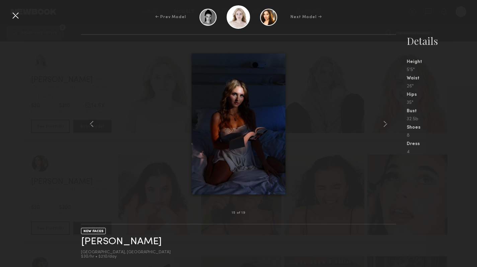
click at [16, 19] on div at bounding box center [15, 15] width 11 height 11
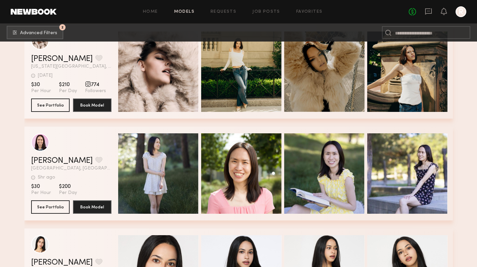
scroll to position [1707, 0]
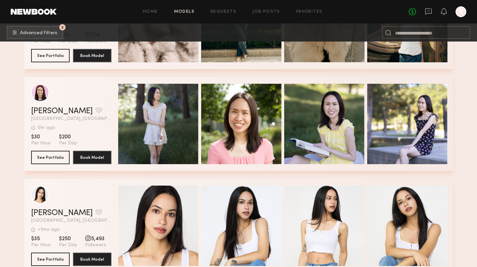
click at [170, 127] on span "Quick Preview" at bounding box center [165, 124] width 40 height 6
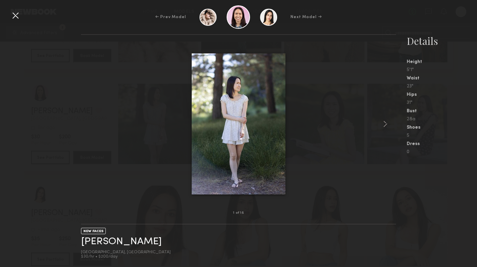
click at [385, 125] on common-icon at bounding box center [385, 123] width 11 height 11
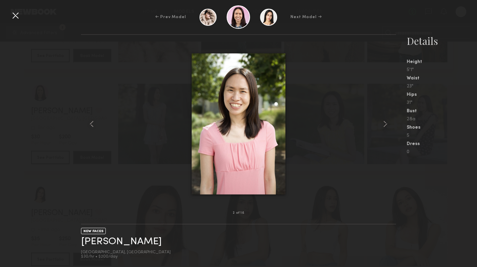
click at [385, 125] on common-icon at bounding box center [385, 123] width 11 height 11
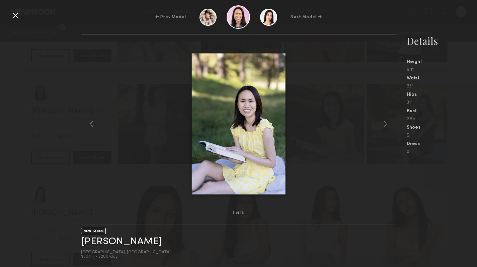
click at [385, 125] on common-icon at bounding box center [385, 123] width 11 height 11
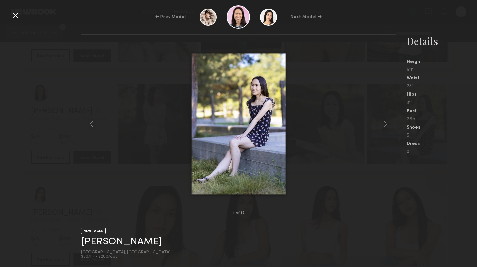
click at [385, 125] on common-icon at bounding box center [385, 123] width 11 height 11
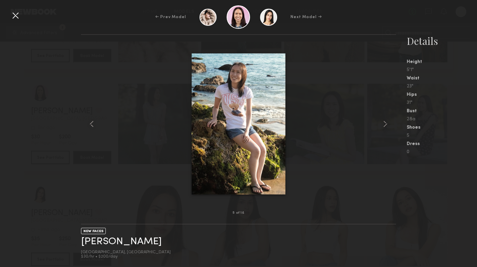
click at [15, 19] on div at bounding box center [15, 15] width 11 height 11
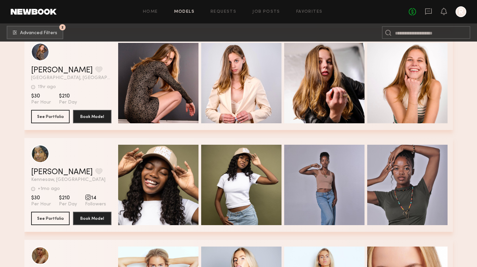
scroll to position [2463, 0]
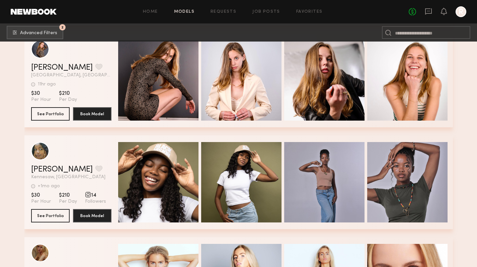
click at [154, 78] on div "Quick Preview" at bounding box center [158, 80] width 80 height 80
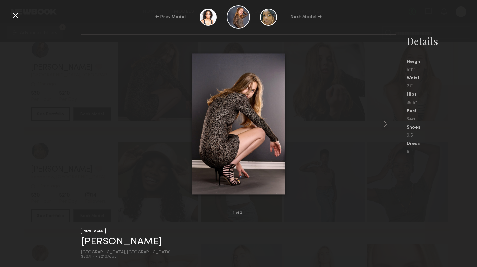
click at [386, 125] on common-icon at bounding box center [385, 123] width 11 height 11
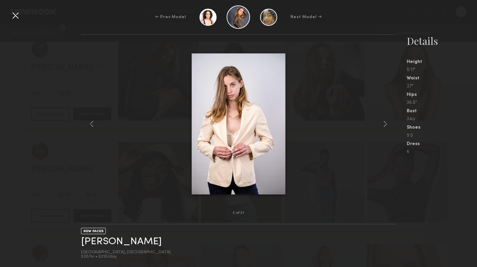
click at [386, 125] on common-icon at bounding box center [385, 123] width 11 height 11
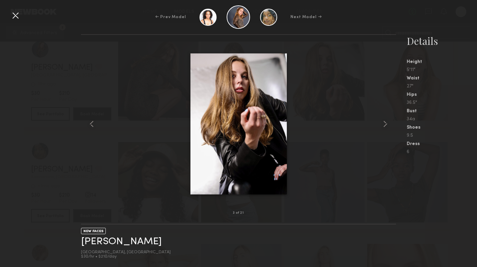
click at [386, 125] on common-icon at bounding box center [385, 123] width 11 height 11
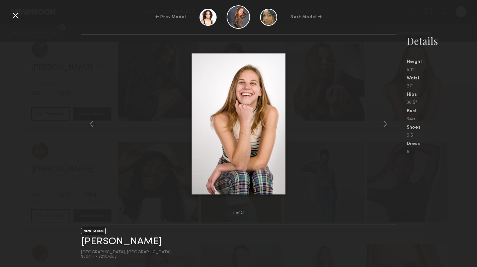
click at [386, 125] on common-icon at bounding box center [385, 123] width 11 height 11
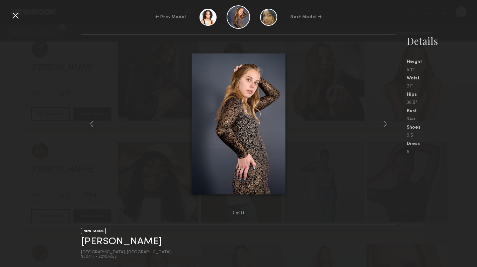
click at [384, 125] on common-icon at bounding box center [385, 123] width 11 height 11
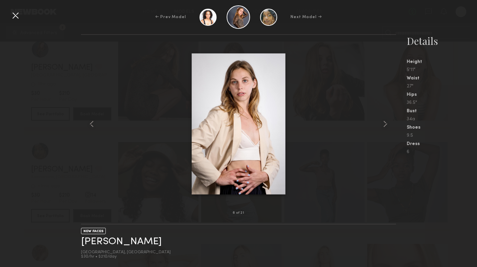
click at [384, 125] on common-icon at bounding box center [385, 123] width 11 height 11
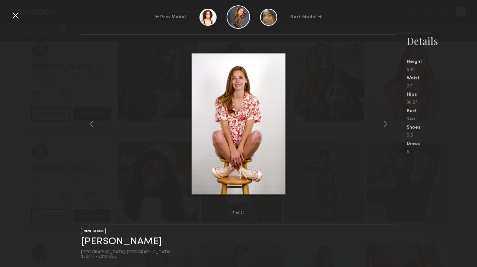
click at [17, 15] on div at bounding box center [15, 15] width 11 height 11
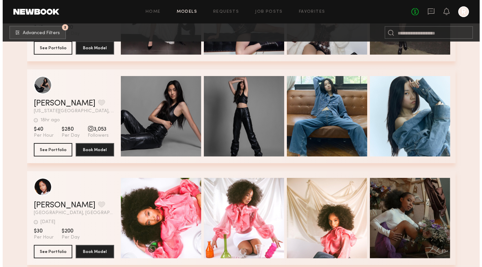
scroll to position [0, 0]
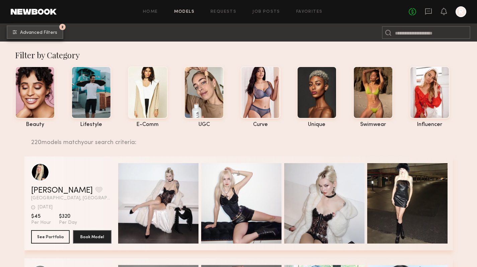
click at [28, 33] on span "Advanced Filters" at bounding box center [38, 32] width 37 height 5
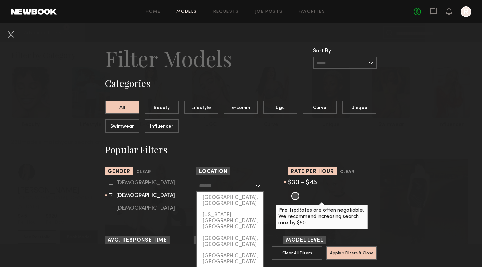
click at [214, 186] on input "text" at bounding box center [226, 185] width 55 height 11
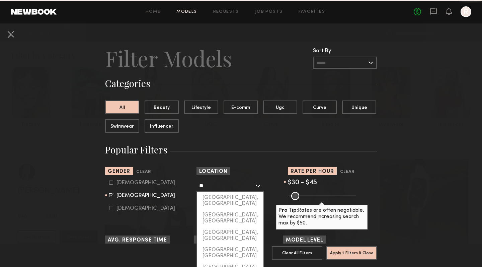
type input "*"
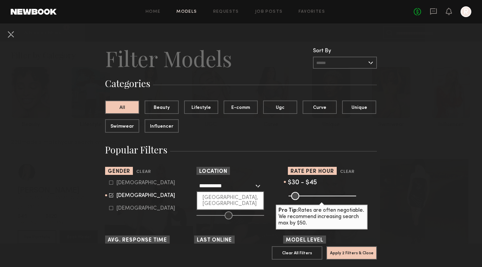
click at [220, 197] on div "[GEOGRAPHIC_DATA], [GEOGRAPHIC_DATA]" at bounding box center [230, 200] width 66 height 17
type input "**********"
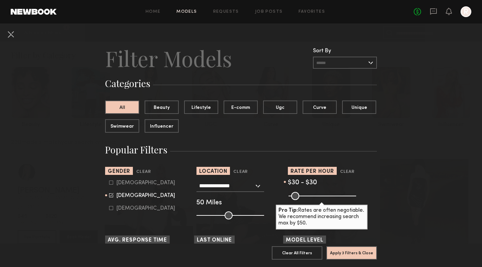
drag, startPoint x: 290, startPoint y: 197, endPoint x: 284, endPoint y: 197, distance: 5.4
type input "**"
click at [288, 197] on input "range" at bounding box center [322, 196] width 68 height 8
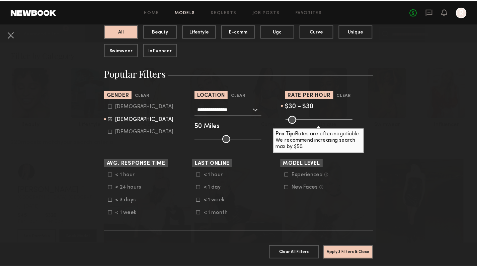
scroll to position [105, 0]
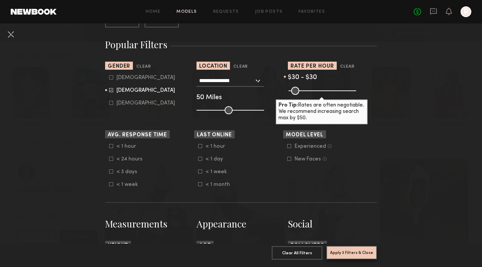
click at [355, 248] on button "Apply 3 Filters & Close" at bounding box center [351, 252] width 51 height 13
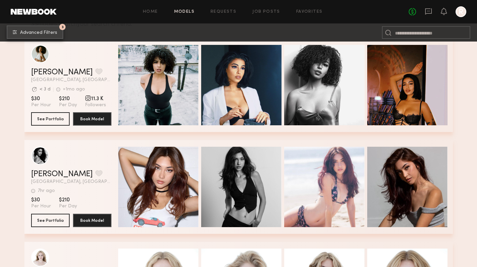
scroll to position [193, 0]
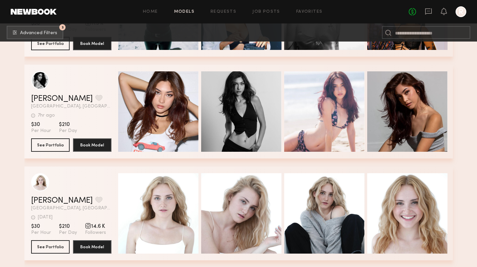
click at [159, 113] on span "Quick Preview" at bounding box center [165, 112] width 40 height 6
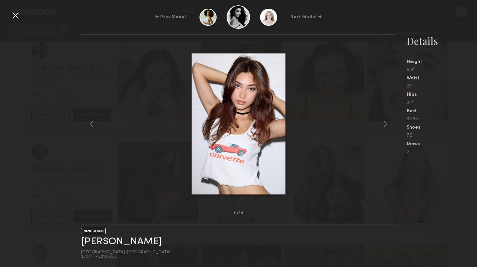
scroll to position [528, 0]
click at [383, 123] on common-icon at bounding box center [385, 123] width 11 height 11
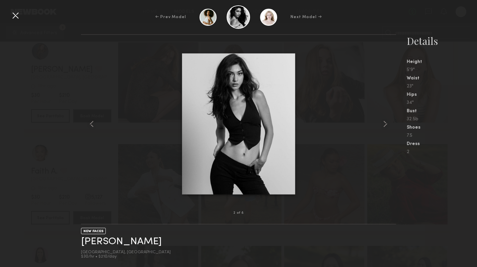
click at [383, 123] on common-icon at bounding box center [385, 123] width 11 height 11
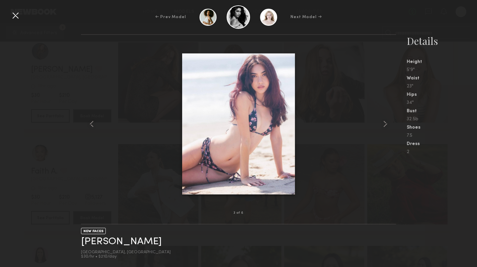
click at [383, 123] on common-icon at bounding box center [385, 123] width 11 height 11
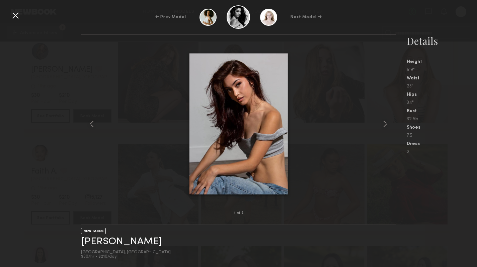
click at [383, 123] on common-icon at bounding box center [385, 123] width 11 height 11
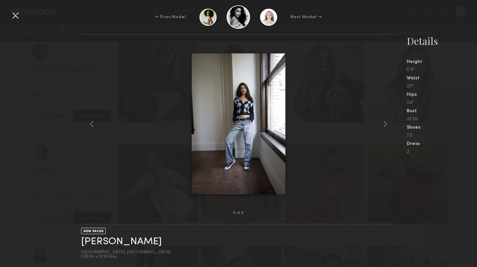
click at [382, 123] on common-icon at bounding box center [385, 123] width 11 height 11
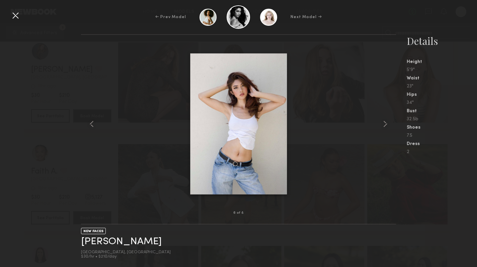
click at [382, 123] on common-icon at bounding box center [385, 123] width 11 height 11
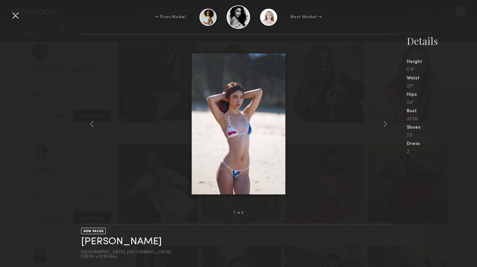
click at [382, 123] on common-icon at bounding box center [385, 123] width 11 height 11
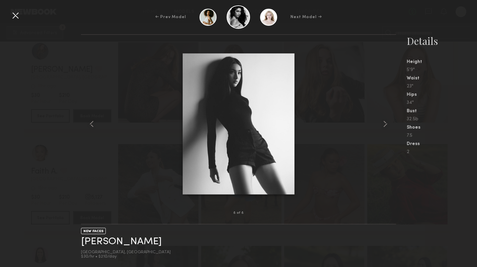
click at [382, 123] on common-icon at bounding box center [385, 123] width 11 height 11
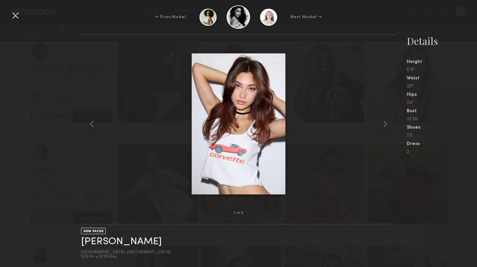
click at [12, 18] on div at bounding box center [15, 15] width 11 height 11
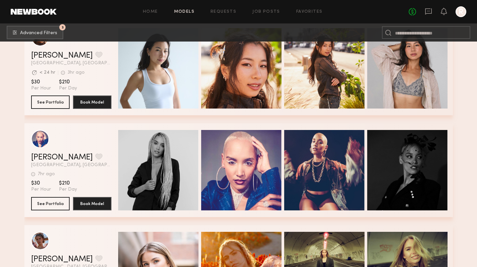
scroll to position [1003, 0]
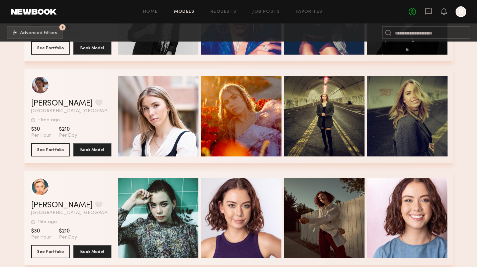
click at [129, 112] on div "Quick Preview" at bounding box center [158, 116] width 80 height 80
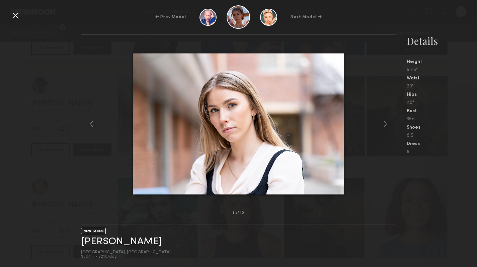
click at [383, 121] on common-icon at bounding box center [385, 123] width 11 height 11
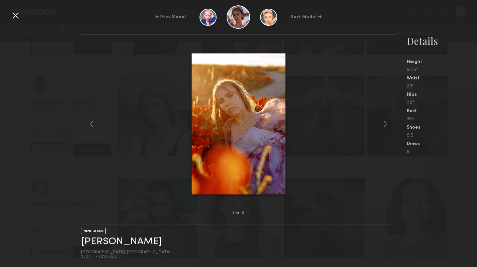
click at [383, 121] on common-icon at bounding box center [385, 123] width 11 height 11
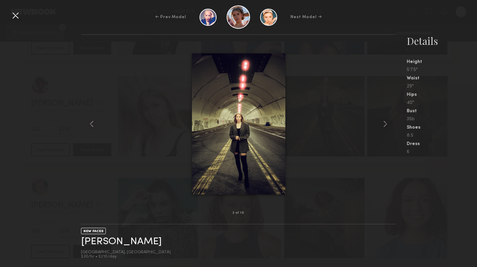
click at [383, 121] on common-icon at bounding box center [385, 123] width 11 height 11
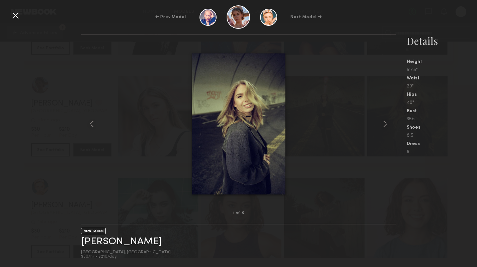
click at [383, 121] on common-icon at bounding box center [385, 123] width 11 height 11
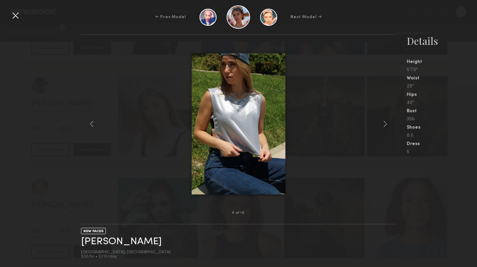
click at [383, 121] on common-icon at bounding box center [385, 123] width 11 height 11
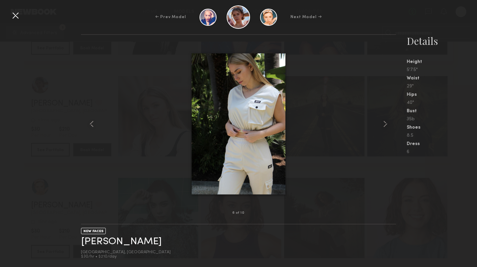
click at [383, 121] on common-icon at bounding box center [385, 123] width 11 height 11
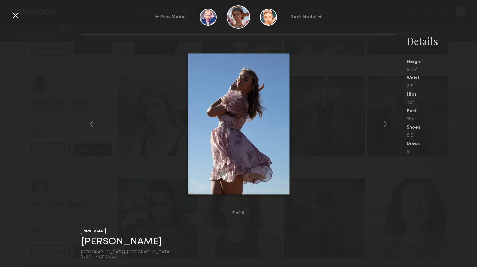
click at [20, 12] on div at bounding box center [15, 15] width 11 height 11
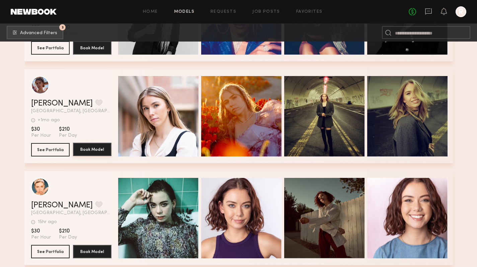
click at [88, 154] on button "Book Model" at bounding box center [92, 149] width 38 height 13
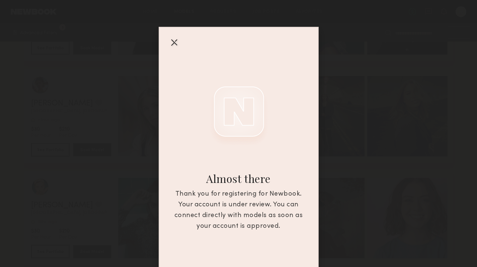
click at [171, 43] on div at bounding box center [174, 42] width 11 height 11
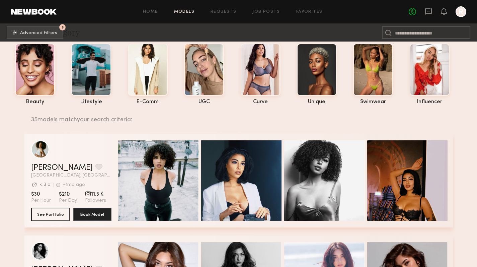
scroll to position [0, 0]
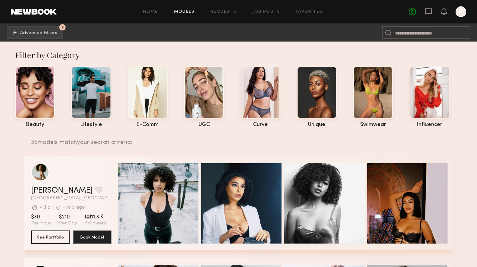
click at [276, 97] on div at bounding box center [261, 92] width 40 height 52
click at [387, 94] on div at bounding box center [373, 92] width 40 height 52
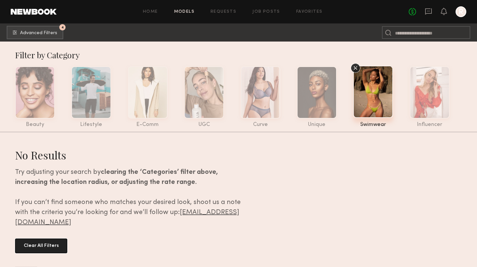
click at [34, 238] on button "Clear All Filters" at bounding box center [41, 245] width 52 height 15
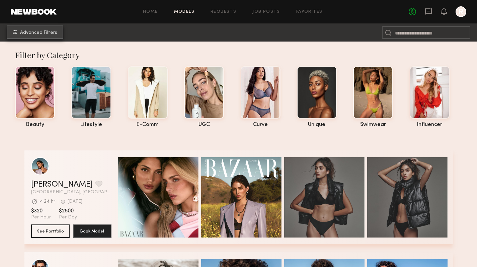
click at [40, 38] on button "Advanced Filters" at bounding box center [35, 31] width 57 height 13
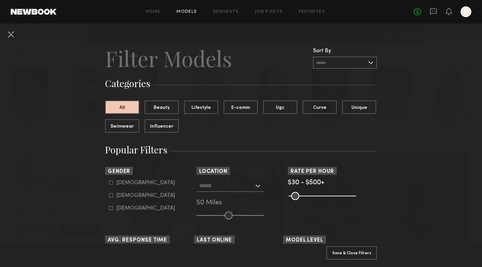
click at [219, 186] on input "text" at bounding box center [226, 185] width 55 height 11
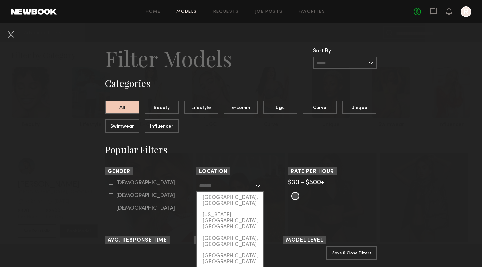
click at [218, 196] on div "[GEOGRAPHIC_DATA], [GEOGRAPHIC_DATA]" at bounding box center [230, 200] width 66 height 17
type input "**********"
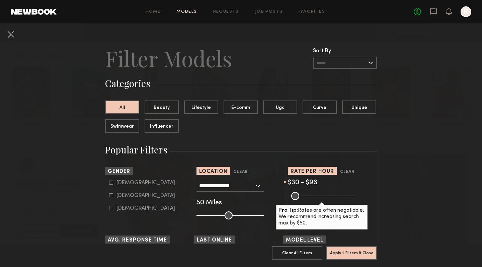
drag, startPoint x: 349, startPoint y: 197, endPoint x: 298, endPoint y: 195, distance: 50.6
click at [298, 195] on input "range" at bounding box center [322, 196] width 68 height 8
type input "***"
click at [300, 197] on input "range" at bounding box center [322, 196] width 68 height 8
click at [320, 110] on button "Curve" at bounding box center [320, 106] width 34 height 13
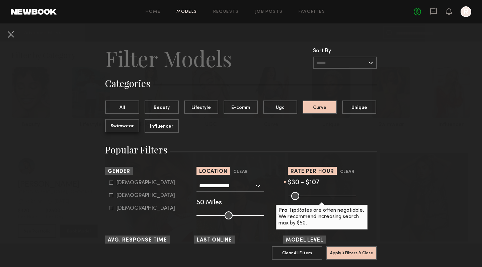
click at [123, 130] on button "Swimwear" at bounding box center [122, 125] width 34 height 13
click at [355, 250] on button "Apply 3 Filters & Close" at bounding box center [351, 252] width 51 height 13
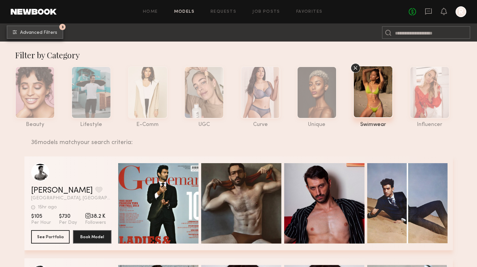
click at [40, 36] on button "3 Advanced Filters" at bounding box center [35, 31] width 57 height 13
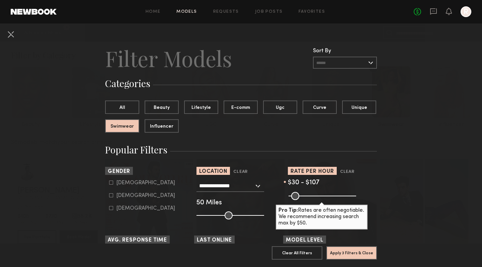
click at [109, 197] on icon at bounding box center [111, 195] width 4 height 4
type input "**"
click at [349, 249] on button "Apply 4 Filters & Close" at bounding box center [351, 252] width 51 height 13
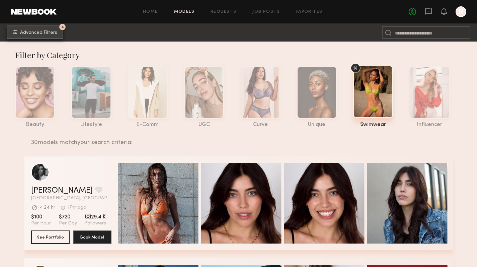
click at [27, 28] on button "4 Advanced Filters" at bounding box center [35, 31] width 57 height 13
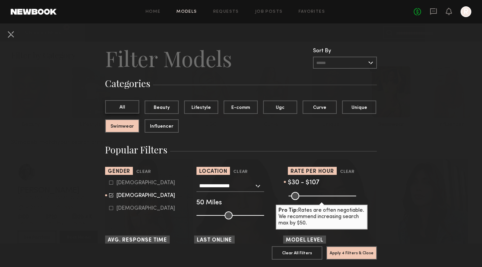
click at [115, 107] on button "All" at bounding box center [122, 106] width 34 height 13
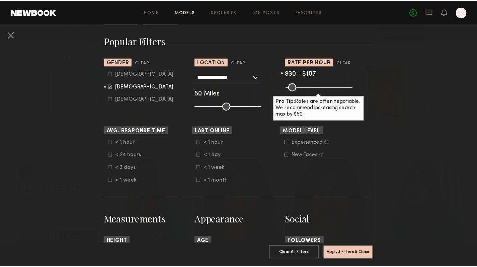
scroll to position [111, 0]
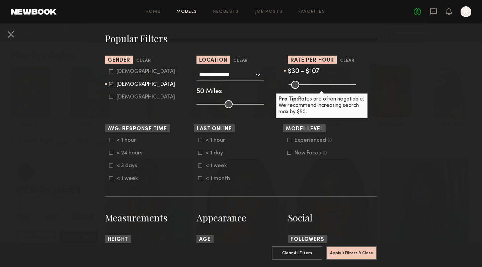
click at [198, 165] on icon at bounding box center [200, 165] width 4 height 4
click at [109, 152] on icon at bounding box center [111, 153] width 4 height 4
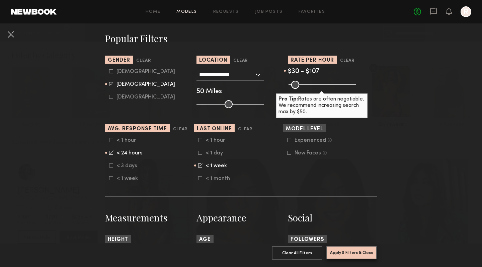
click at [356, 246] on button "Apply 5 Filters & Close" at bounding box center [351, 252] width 51 height 13
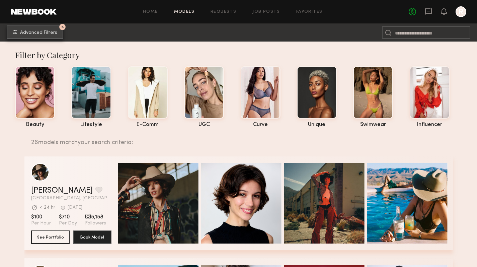
click at [56, 29] on button "5 Advanced Filters" at bounding box center [35, 31] width 57 height 13
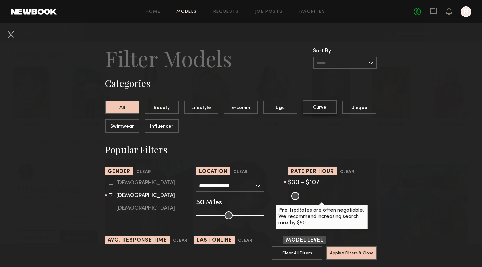
click at [317, 110] on button "Curve" at bounding box center [320, 106] width 34 height 13
click at [315, 196] on common-range-minmax at bounding box center [322, 195] width 68 height 8
drag, startPoint x: 300, startPoint y: 195, endPoint x: 306, endPoint y: 197, distance: 6.9
type input "***"
click at [306, 197] on input "range" at bounding box center [322, 196] width 68 height 8
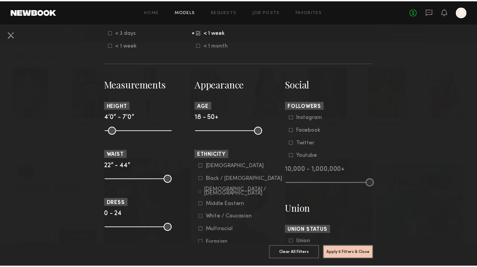
scroll to position [246, 0]
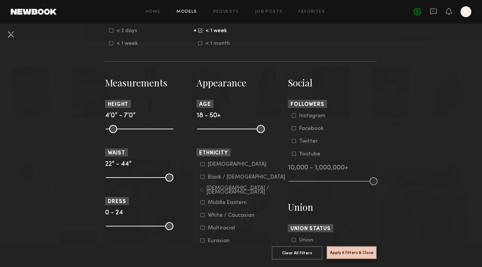
click at [346, 249] on button "Apply 6 Filters & Close" at bounding box center [351, 252] width 51 height 13
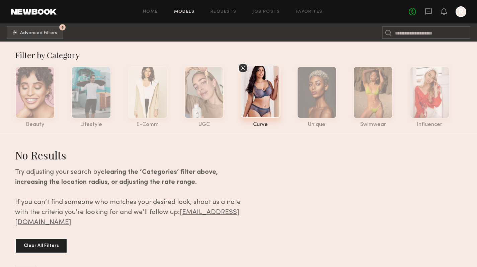
click at [248, 69] on icon at bounding box center [243, 68] width 10 height 10
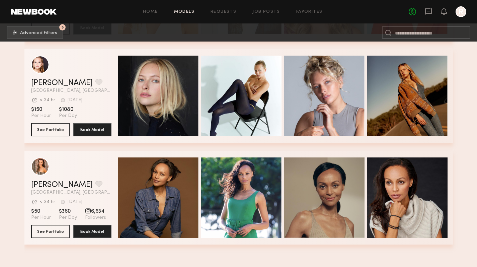
scroll to position [1071, 0]
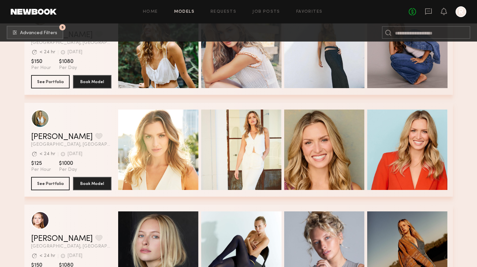
click at [174, 152] on div "Quick Preview" at bounding box center [158, 149] width 80 height 80
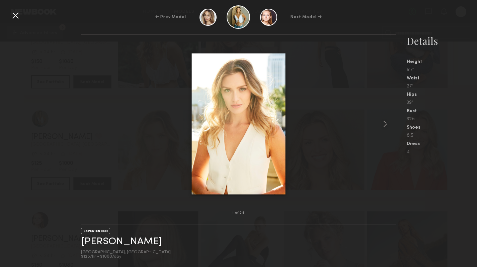
click at [382, 123] on common-icon at bounding box center [385, 123] width 11 height 11
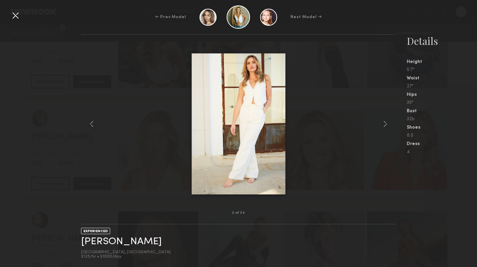
click at [382, 123] on common-icon at bounding box center [385, 123] width 11 height 11
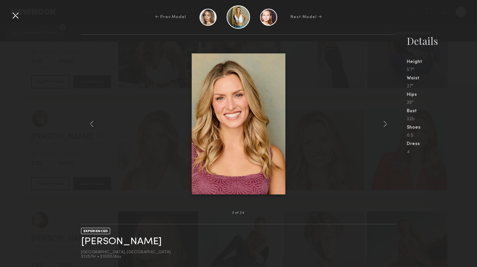
click at [382, 122] on common-icon at bounding box center [385, 123] width 11 height 11
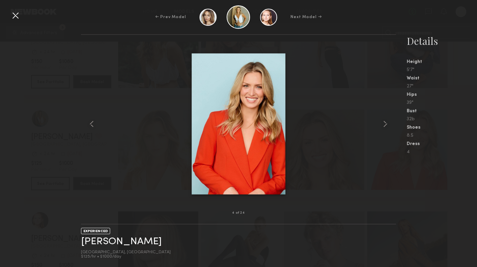
click at [382, 122] on common-icon at bounding box center [385, 123] width 11 height 11
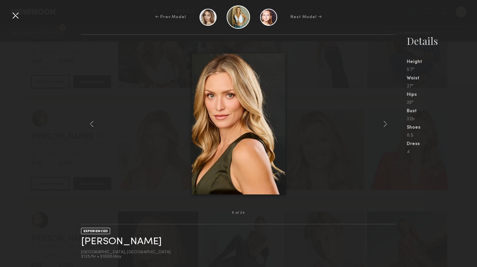
click at [13, 18] on div at bounding box center [15, 15] width 11 height 11
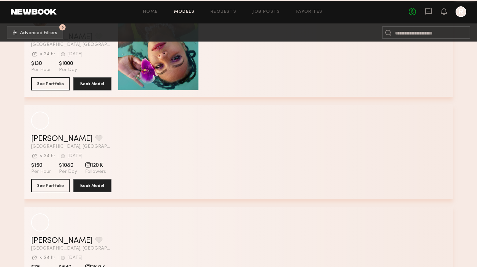
scroll to position [2322, 0]
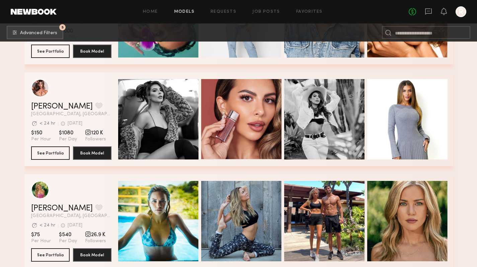
click at [430, 131] on div "Quick Preview" at bounding box center [407, 119] width 80 height 80
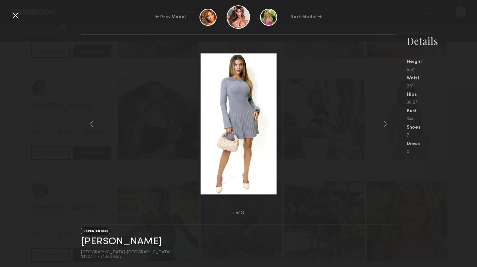
click at [86, 124] on div at bounding box center [87, 124] width 13 height 157
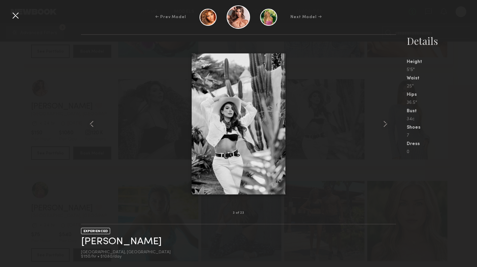
click at [87, 124] on common-icon at bounding box center [91, 123] width 11 height 11
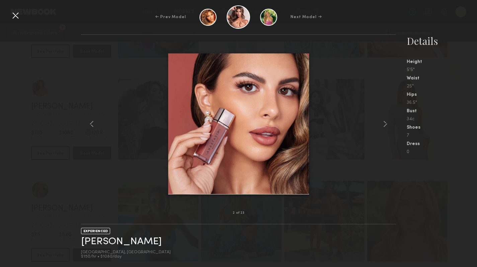
click at [87, 124] on common-icon at bounding box center [91, 123] width 11 height 11
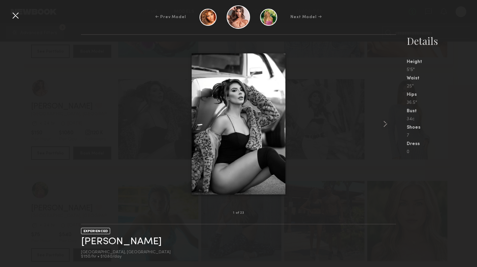
click at [15, 17] on div at bounding box center [15, 15] width 11 height 11
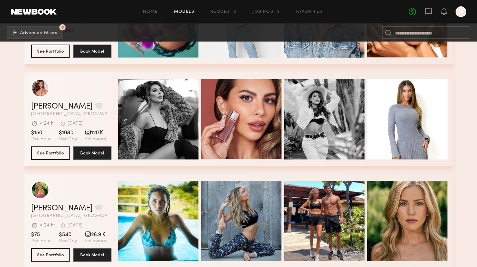
click at [142, 202] on div "Quick Preview" at bounding box center [158, 221] width 80 height 80
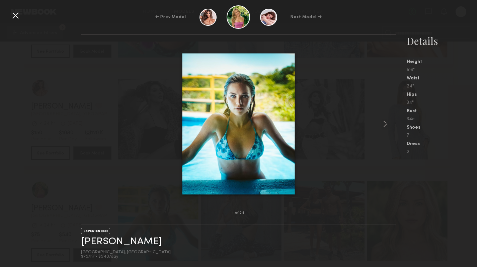
click at [387, 122] on common-icon at bounding box center [385, 123] width 11 height 11
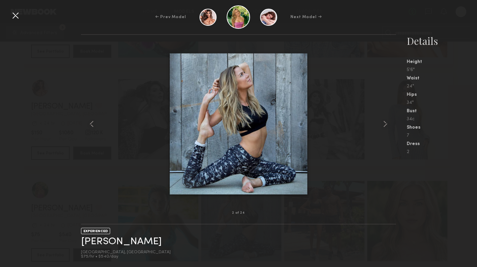
click at [387, 122] on common-icon at bounding box center [385, 123] width 11 height 11
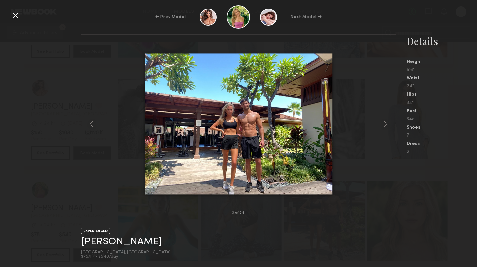
click at [18, 13] on div at bounding box center [15, 15] width 11 height 11
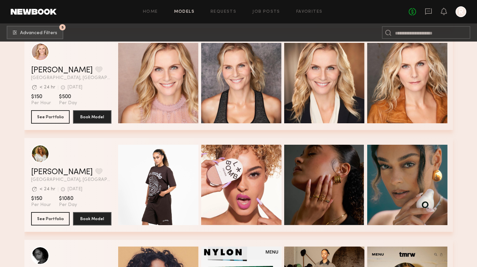
scroll to position [2862, 0]
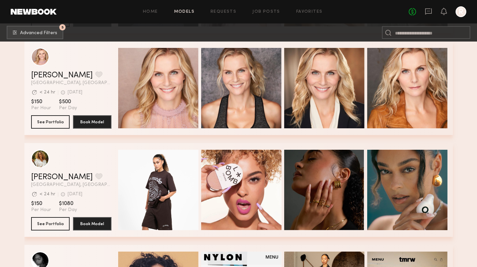
click at [162, 92] on span "Quick Preview" at bounding box center [165, 89] width 40 height 6
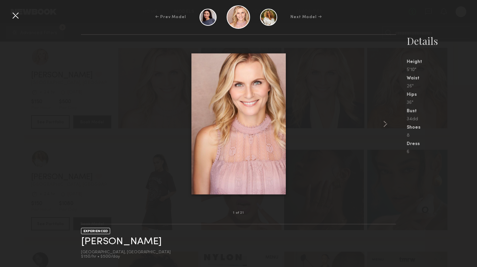
click at [384, 124] on common-icon at bounding box center [385, 123] width 11 height 11
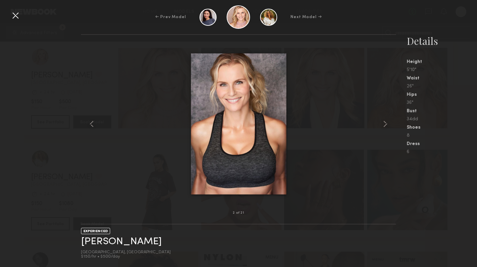
click at [384, 124] on common-icon at bounding box center [385, 123] width 11 height 11
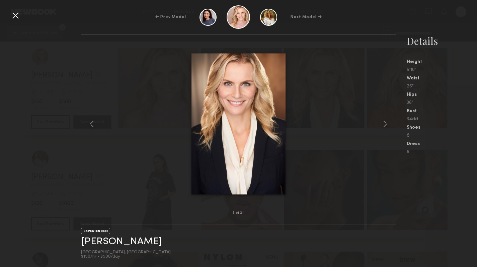
click at [384, 124] on common-icon at bounding box center [385, 123] width 11 height 11
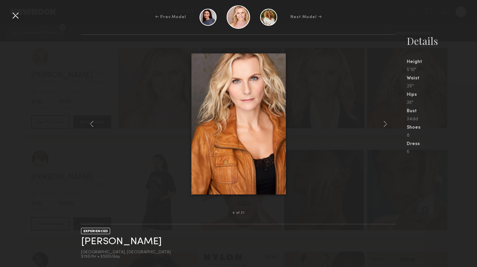
click at [385, 124] on common-icon at bounding box center [385, 123] width 11 height 11
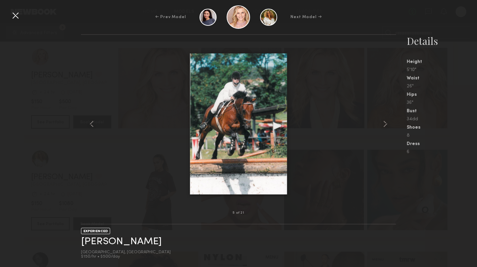
click at [384, 124] on common-icon at bounding box center [385, 123] width 11 height 11
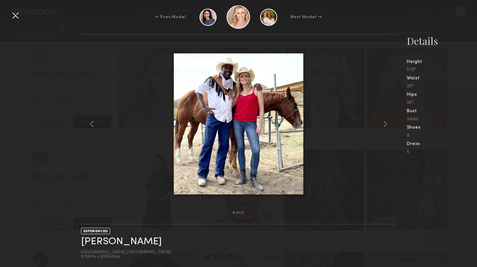
click at [384, 124] on common-icon at bounding box center [385, 123] width 11 height 11
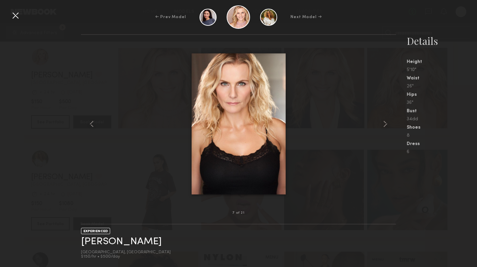
click at [11, 17] on div at bounding box center [15, 15] width 11 height 11
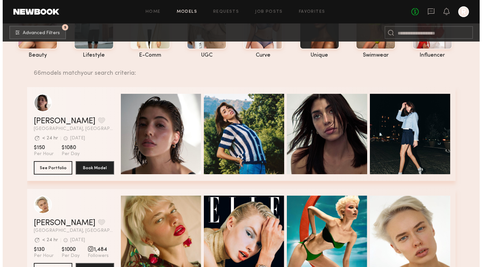
scroll to position [0, 0]
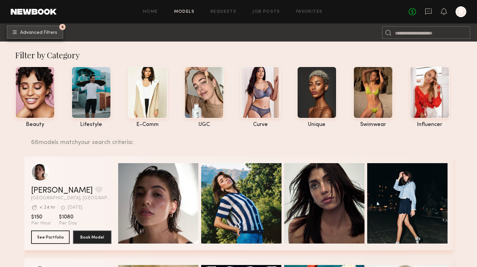
click at [33, 34] on span "Advanced Filters" at bounding box center [38, 32] width 37 height 5
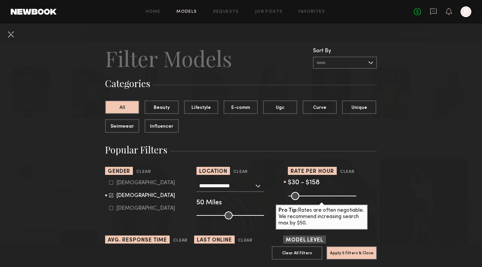
click at [254, 188] on div "**********" at bounding box center [230, 186] width 68 height 12
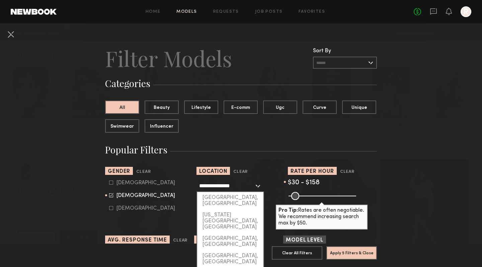
click at [259, 178] on nb-browse-filter "**********" at bounding box center [240, 193] width 89 height 53
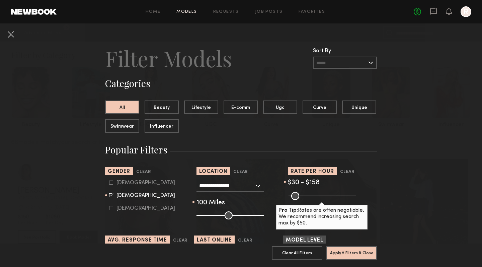
drag, startPoint x: 227, startPoint y: 215, endPoint x: 291, endPoint y: 216, distance: 64.9
type input "***"
click at [264, 217] on input "range" at bounding box center [230, 215] width 68 height 8
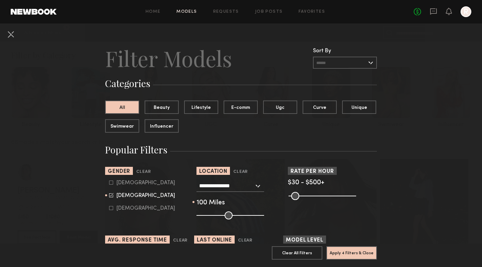
drag, startPoint x: 306, startPoint y: 196, endPoint x: 354, endPoint y: 197, distance: 48.9
click at [354, 197] on input "range" at bounding box center [322, 196] width 68 height 8
click at [354, 197] on div "Pro Tip: Rates are often negotiable. We recommend increasing search max by $50." at bounding box center [332, 195] width 89 height 8
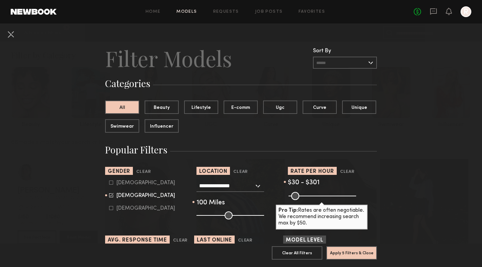
drag, startPoint x: 348, startPoint y: 197, endPoint x: 323, endPoint y: 196, distance: 25.1
type input "***"
click at [324, 196] on input "range" at bounding box center [322, 196] width 68 height 8
click at [312, 110] on button "Curve" at bounding box center [320, 106] width 34 height 13
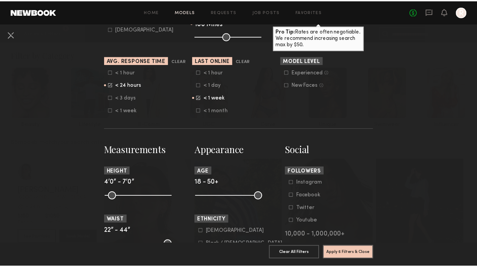
scroll to position [176, 0]
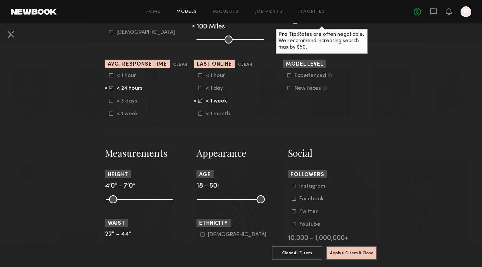
click at [198, 100] on icon at bounding box center [200, 100] width 4 height 4
click at [110, 90] on common-framework-checkbox "< 24 hours" at bounding box center [151, 88] width 85 height 6
click at [109, 87] on icon at bounding box center [111, 88] width 4 height 4
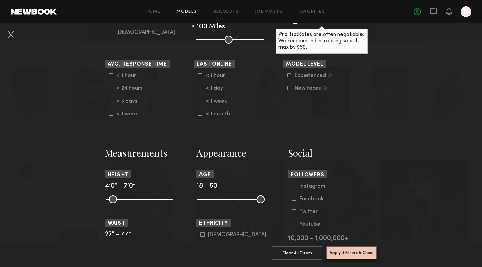
click at [358, 246] on button "Apply 4 Filters & Close" at bounding box center [351, 252] width 51 height 13
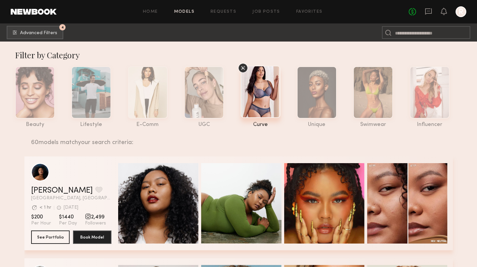
click at [440, 95] on div at bounding box center [430, 92] width 40 height 52
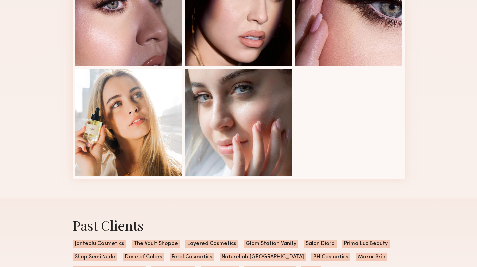
scroll to position [444, 0]
